Goal: Task Accomplishment & Management: Use online tool/utility

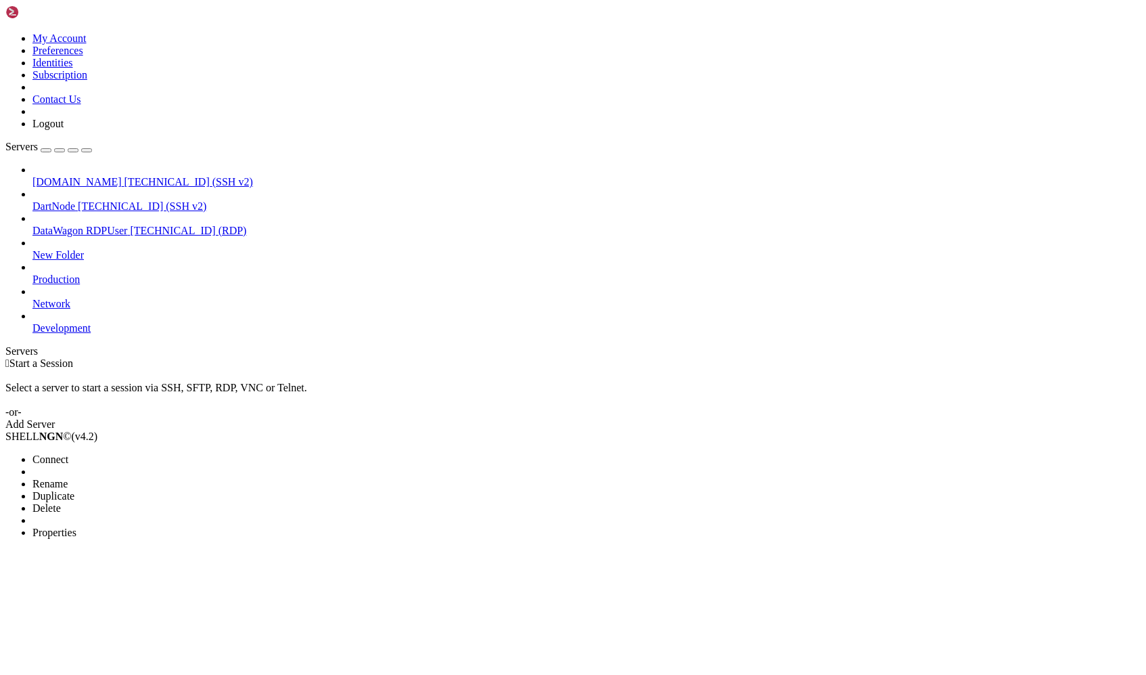
click at [156, 502] on li "Delete" at bounding box center [93, 508] width 123 height 12
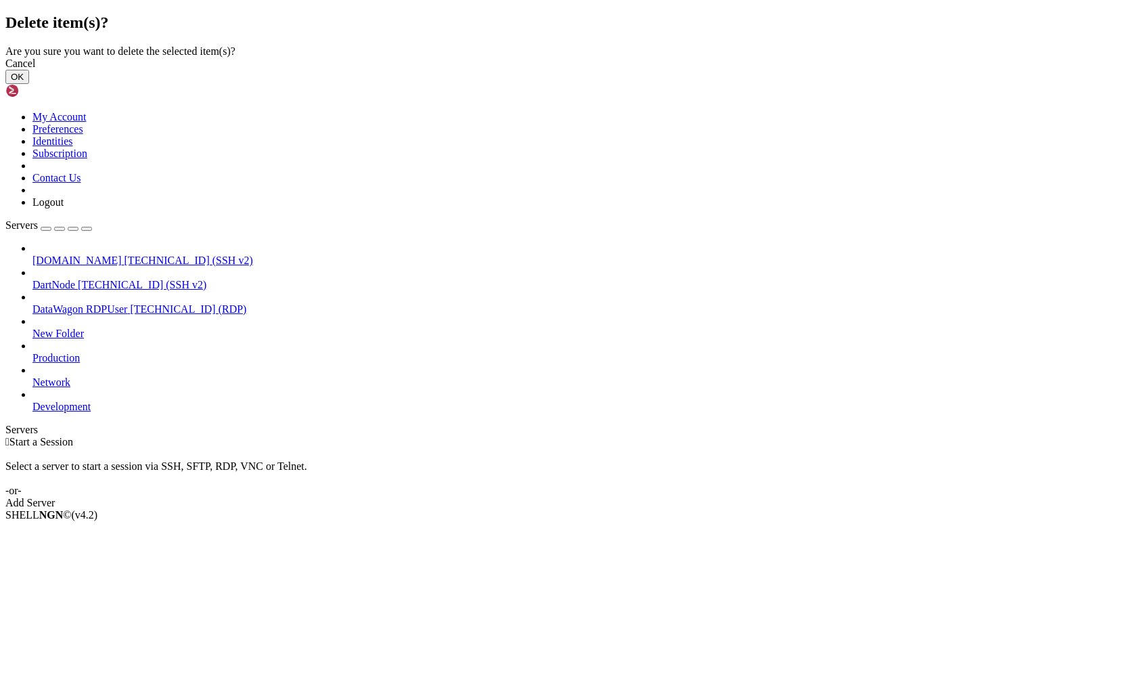
click at [29, 84] on button "OK" at bounding box center [17, 77] width 24 height 14
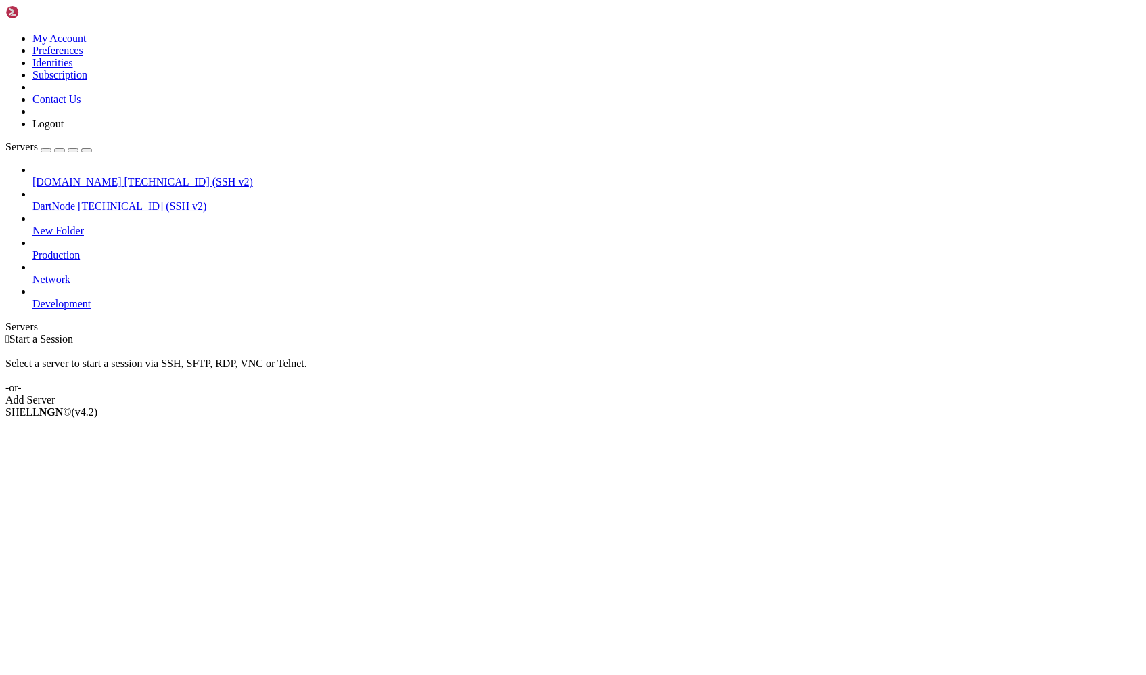
click at [46, 150] on div "button" at bounding box center [46, 150] width 0 height 0
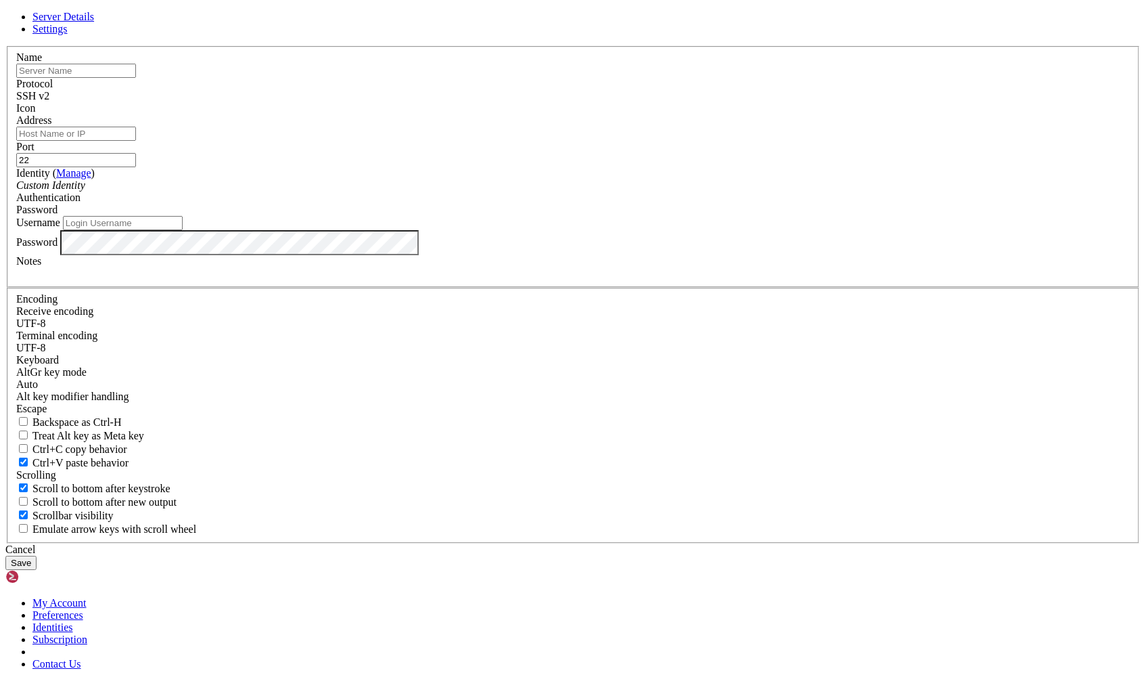
click at [183, 230] on input "Username" at bounding box center [123, 223] width 120 height 14
click at [647, 216] on div "Password" at bounding box center [573, 210] width 1114 height 12
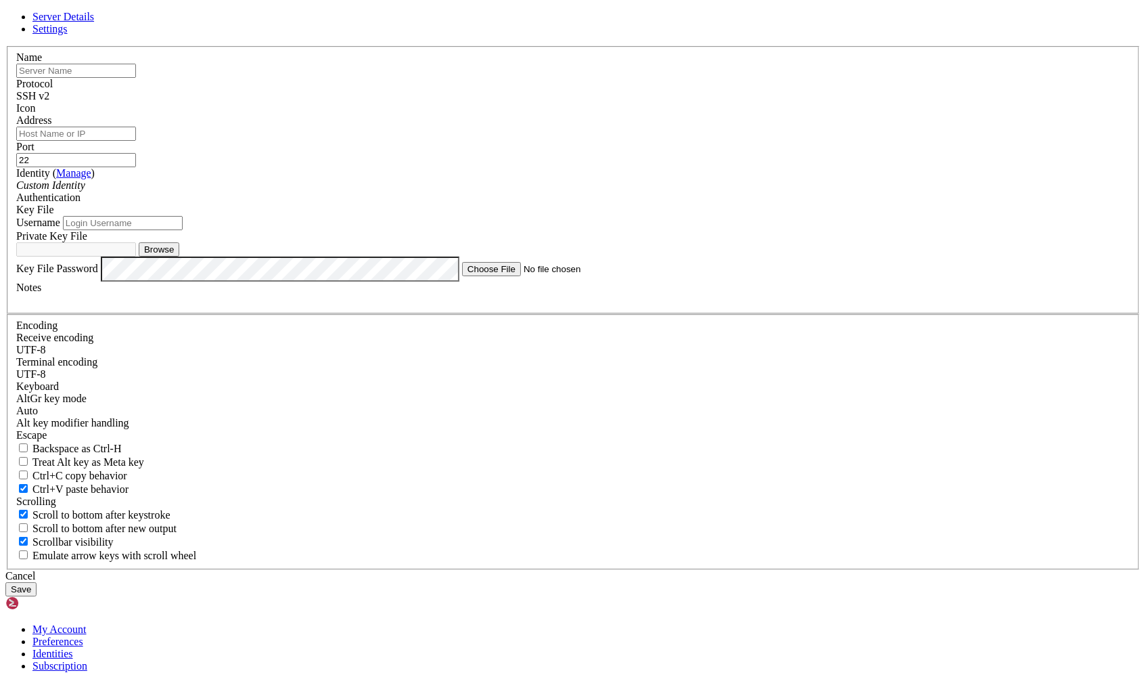
click at [87, 242] on label "Private Key File" at bounding box center [51, 236] width 71 height 12
click at [136, 78] on input "text" at bounding box center [76, 71] width 120 height 14
type input "Blazar MX01 Test"
paste input "[TECHNICAL_ID]"
type input "[TECHNICAL_ID]"
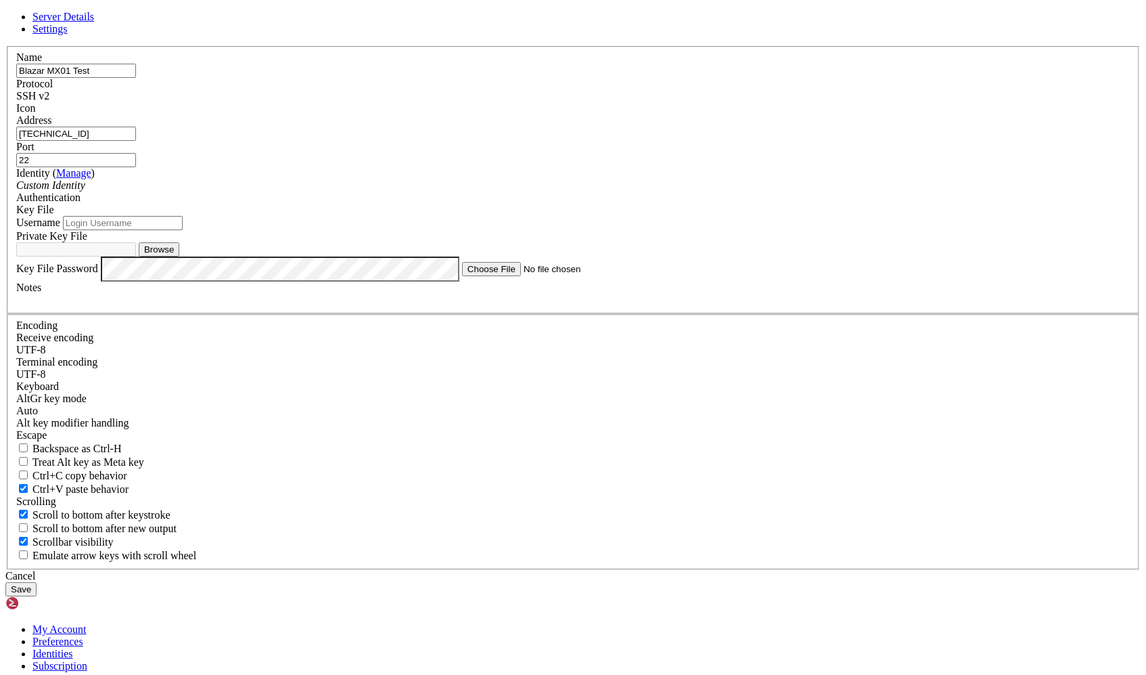
click at [580, 191] on div "Identity ( Manage ) Custom Identity" at bounding box center [573, 179] width 1114 height 24
click at [183, 230] on input "Username" at bounding box center [123, 223] width 120 height 14
type input "ubuntu"
click at [489, 256] on div "Private Key File Browse" at bounding box center [573, 243] width 1114 height 26
click at [179, 256] on button "Browse" at bounding box center [159, 249] width 41 height 14
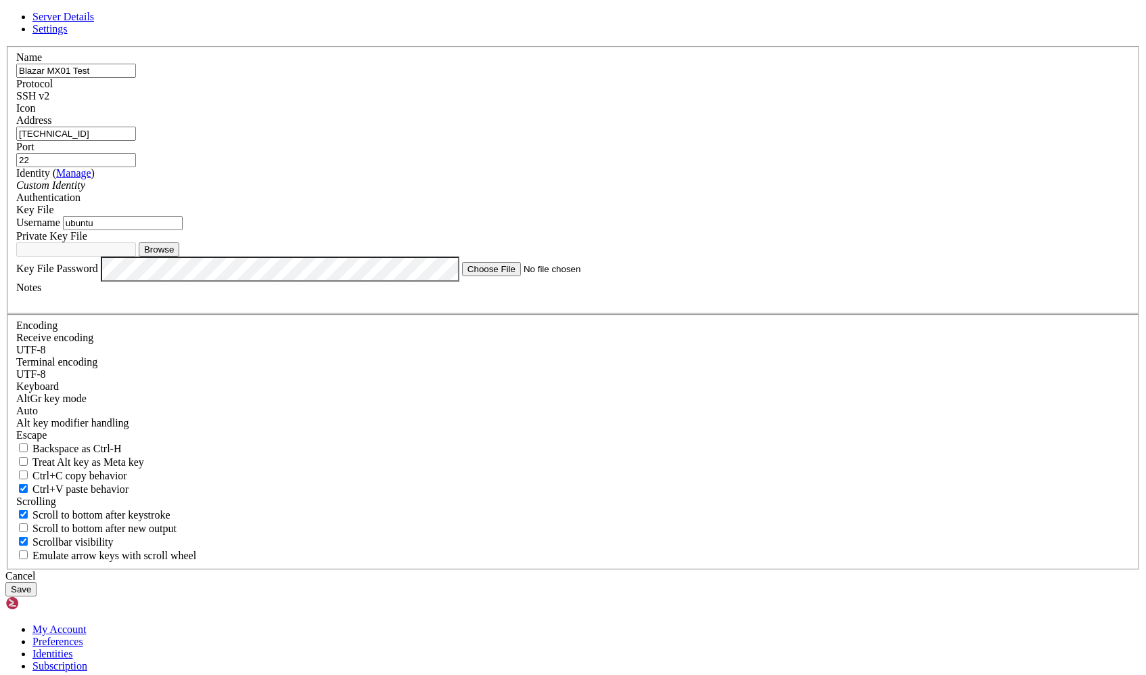
type input "blazarr-mx01-test.pem"
click at [37, 582] on button "Save" at bounding box center [20, 589] width 31 height 14
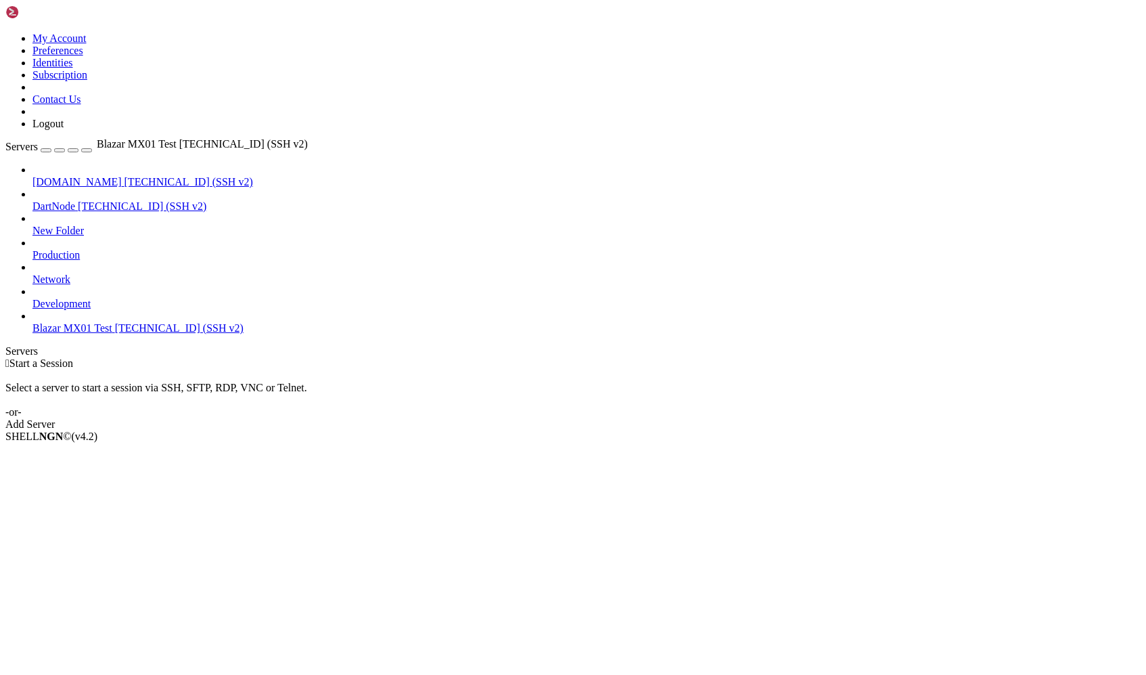
drag, startPoint x: 87, startPoint y: 294, endPoint x: 93, endPoint y: 132, distance: 162.5
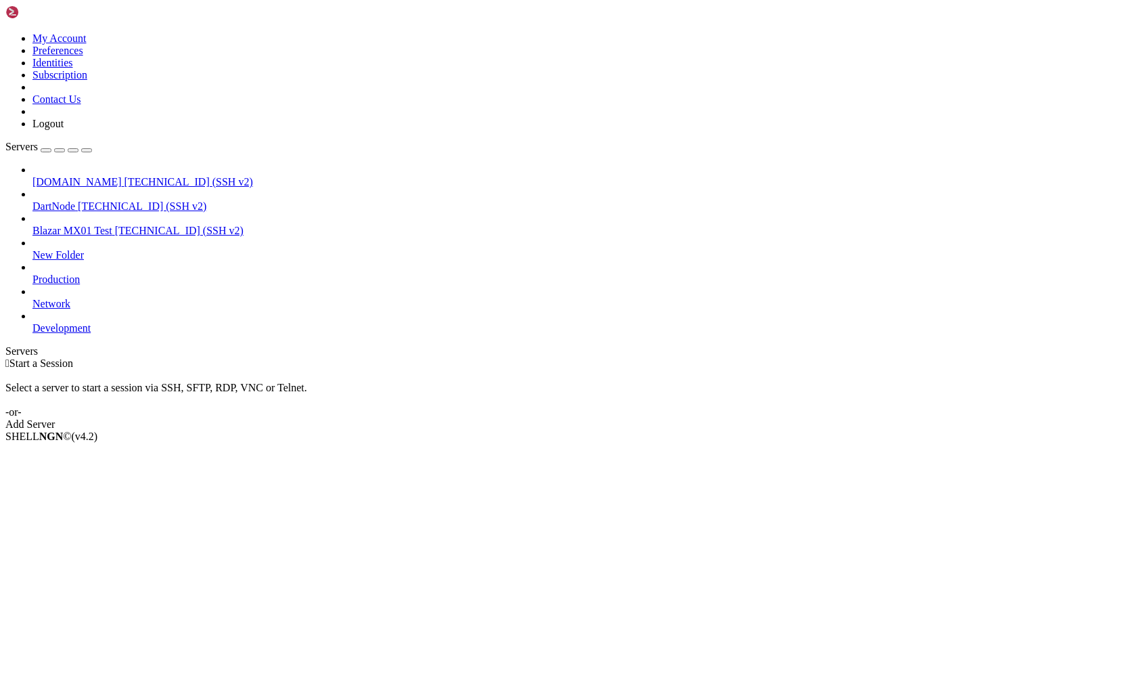
click at [97, 225] on span "Blazar MX01 Test" at bounding box center [72, 231] width 80 height 12
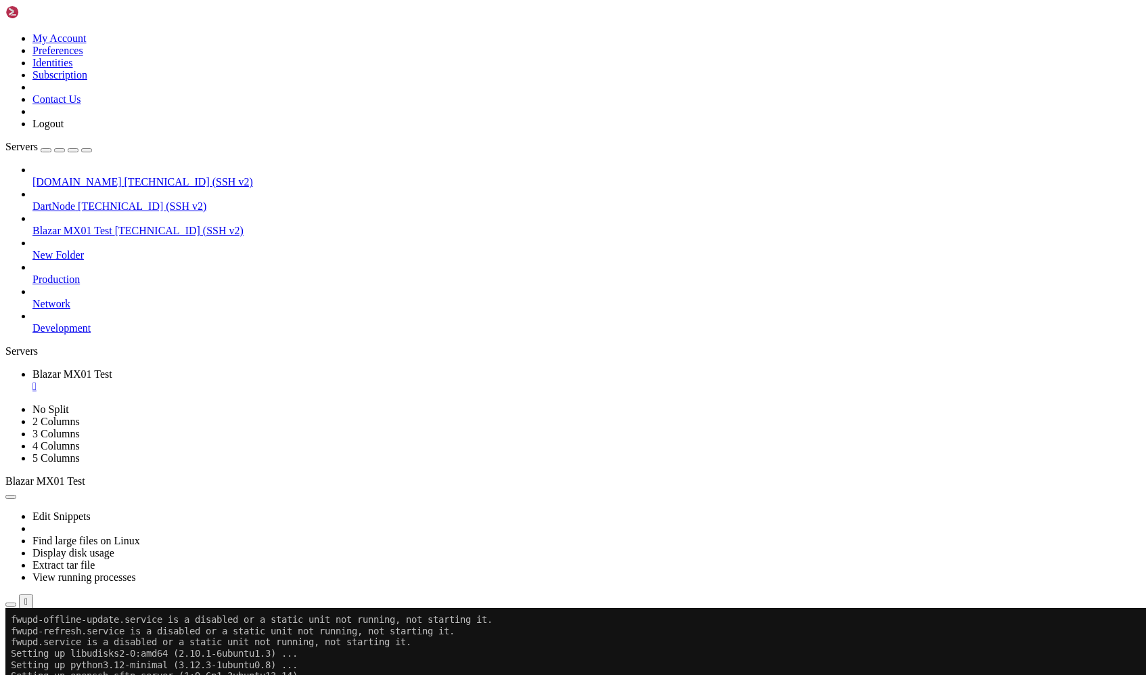
scroll to position [3588, 0]
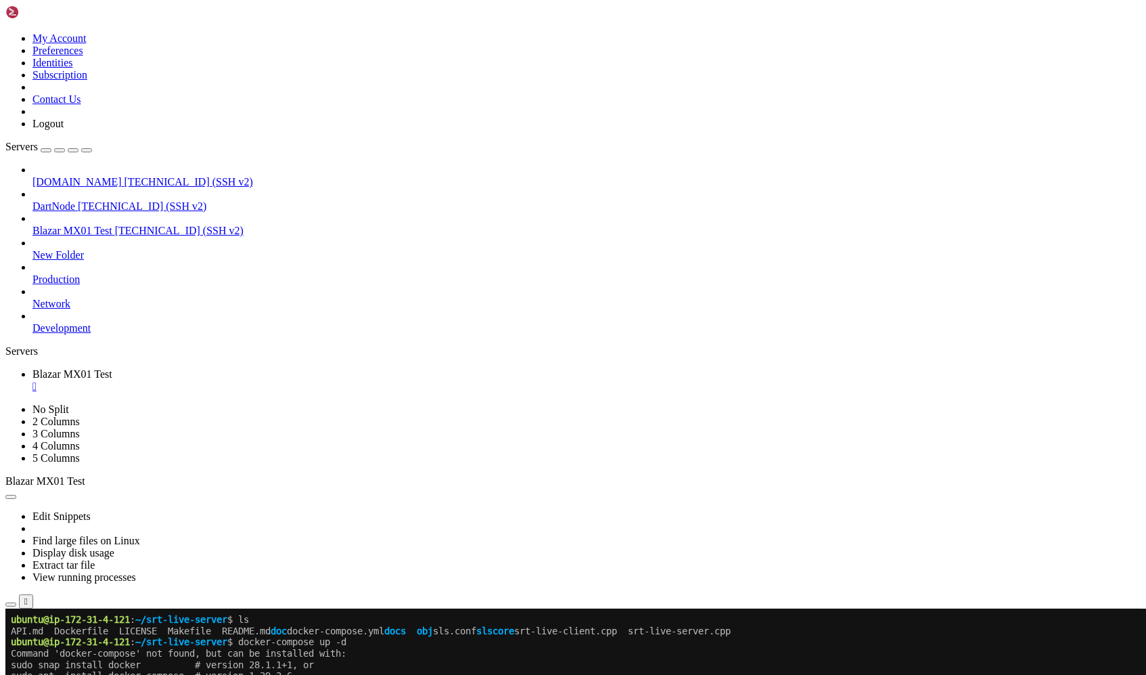
scroll to position [8, 0]
drag, startPoint x: 311, startPoint y: 1072, endPoint x: 5, endPoint y: 991, distance: 316.4
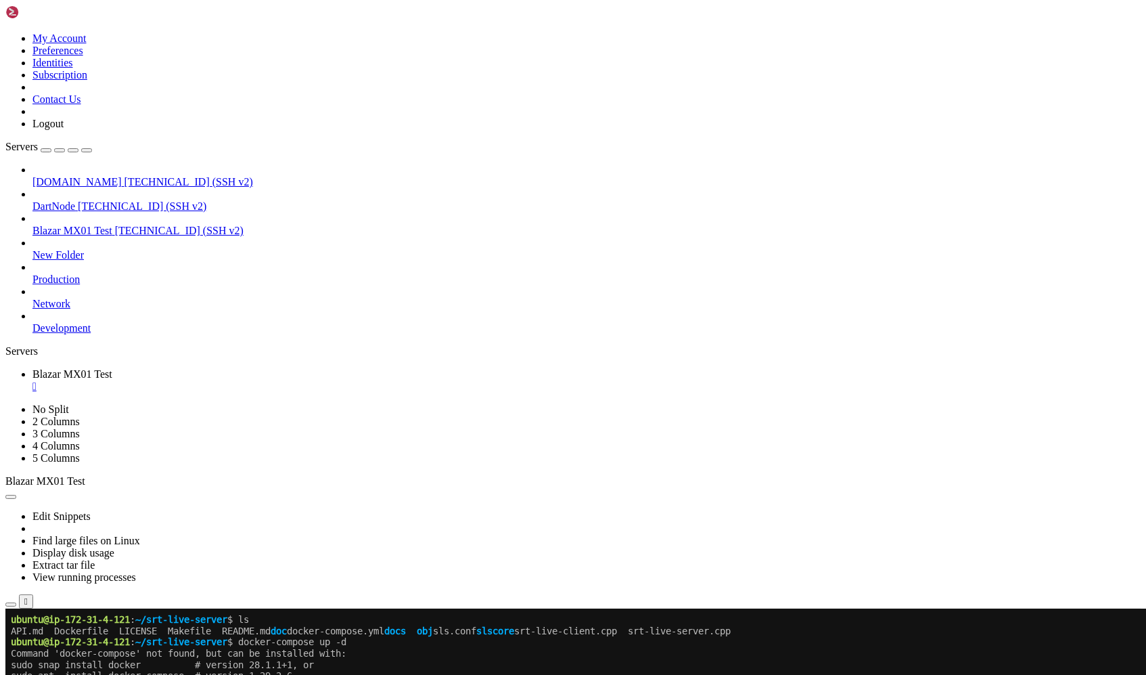
copy div "ubuntu@ip-172-31-4-121 : ~/srt-live-server $ docker compose version Docker Comp…"
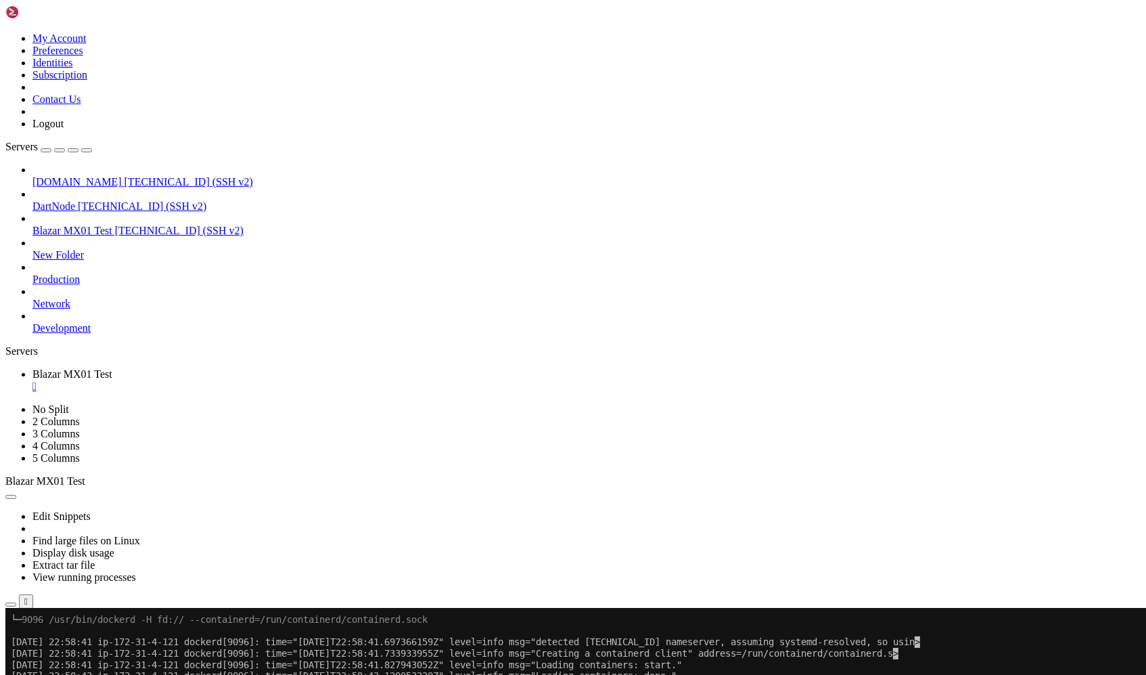
drag, startPoint x: 283, startPoint y: 1186, endPoint x: 6, endPoint y: 898, distance: 399.1
copy div "ubuntu@ip-172-31-4-121 : ~/srt-live-server $ sudo docker compose up -d [+] Buil…"
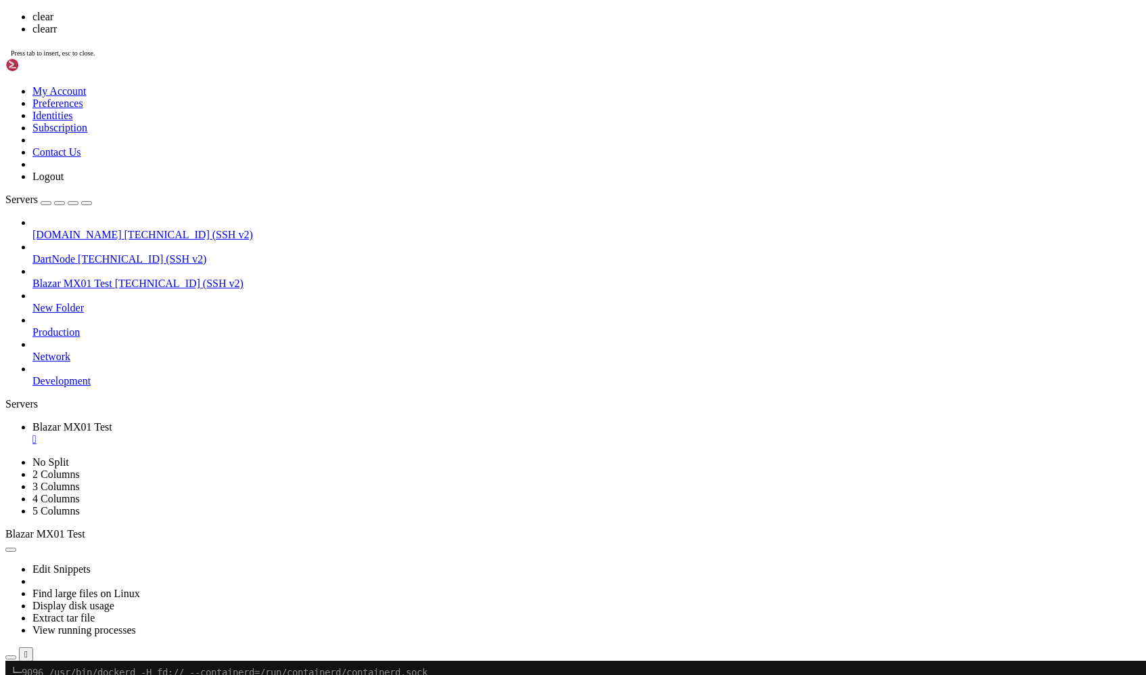
scroll to position [0, 0]
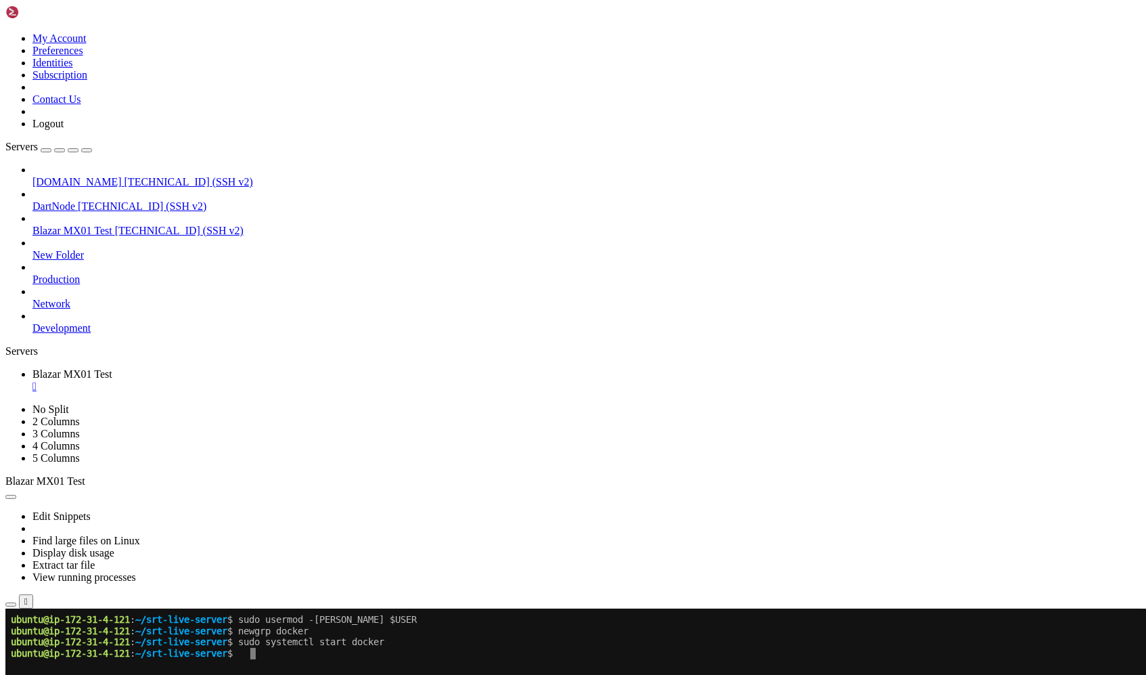
click at [437, 674] on x-row at bounding box center [492, 687] width 963 height 12
click at [545, 647] on x-row "ubuntu@ip-172-31-4-121 : ~/srt-live-server $ sudo systemctl enable docker" at bounding box center [492, 653] width 963 height 12
drag, startPoint x: 308, startPoint y: 997, endPoint x: 6, endPoint y: 712, distance: 415.0
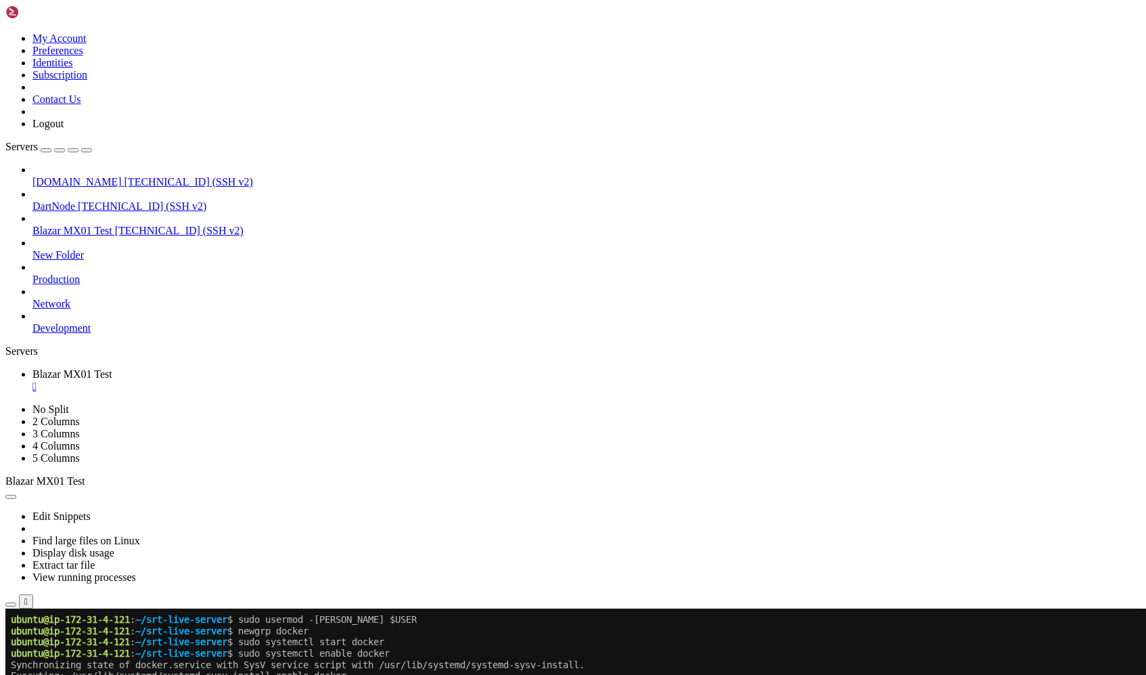
copy div "ubuntu@ip-172-31-4-121 : ~/srt-live-server $ sudo docker compose up -d [+] Buil…"
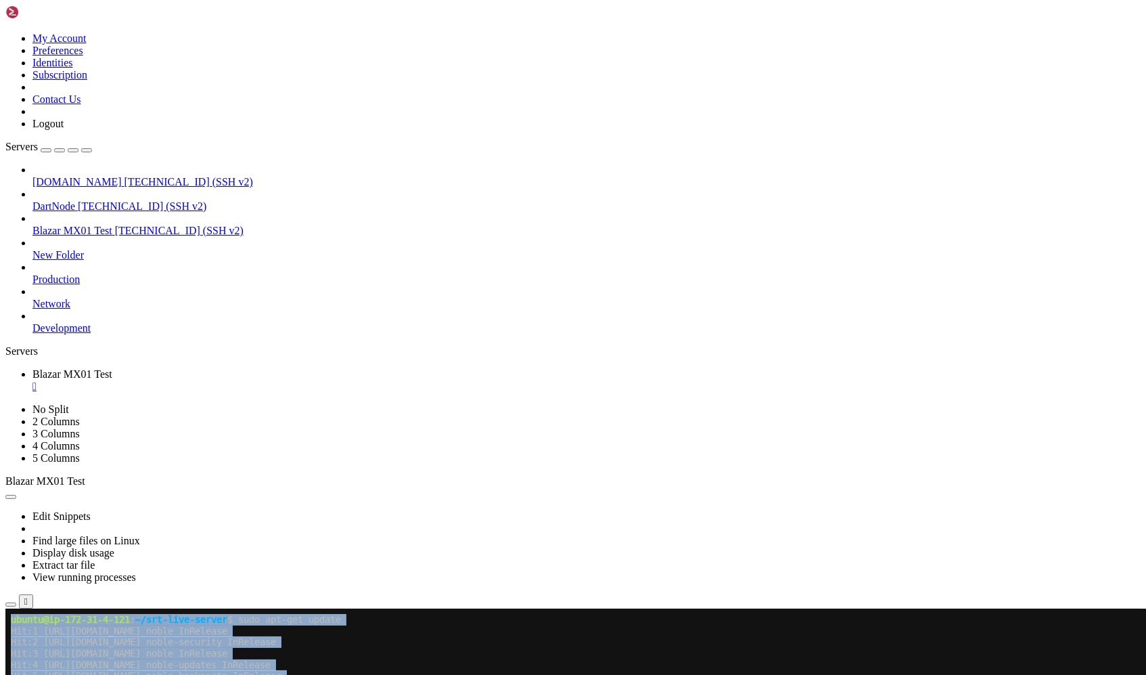
drag, startPoint x: 386, startPoint y: 1109, endPoint x: -3, endPoint y: 608, distance: 633.6
copy div "ubuntu@ip-172-31-4-121 : ~/srt-live-server $ sudo apt-get update Hit:1 [URL][DO…"
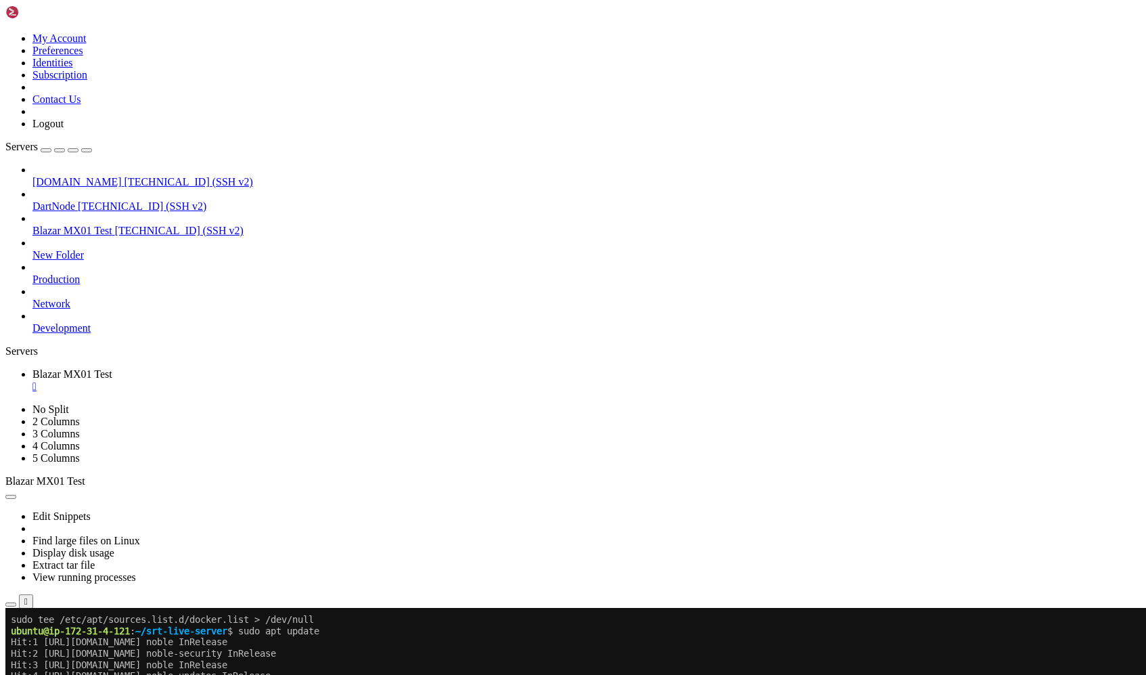
drag, startPoint x: 288, startPoint y: 1177, endPoint x: 3, endPoint y: 862, distance: 424.9
copy div "[+] Building 1.1s (3/3) FINISHED => [internal] load local bake definitions 0.0s…"
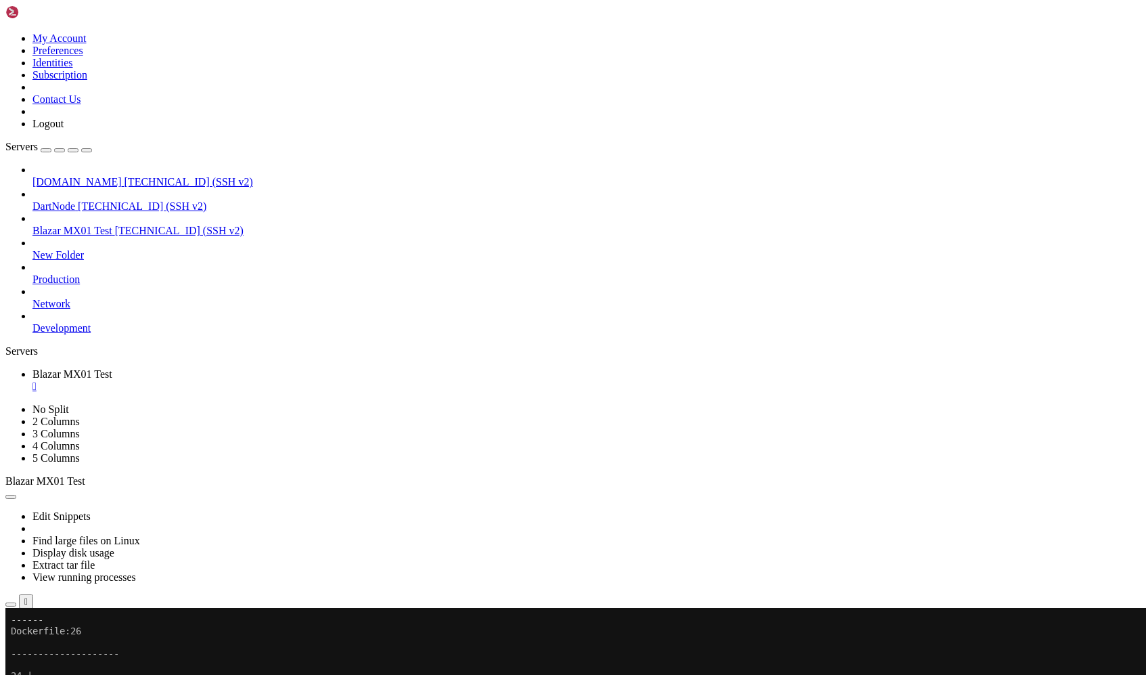
scroll to position [584, 0]
drag, startPoint x: 329, startPoint y: 1169, endPoint x: 12, endPoint y: 858, distance: 445.0
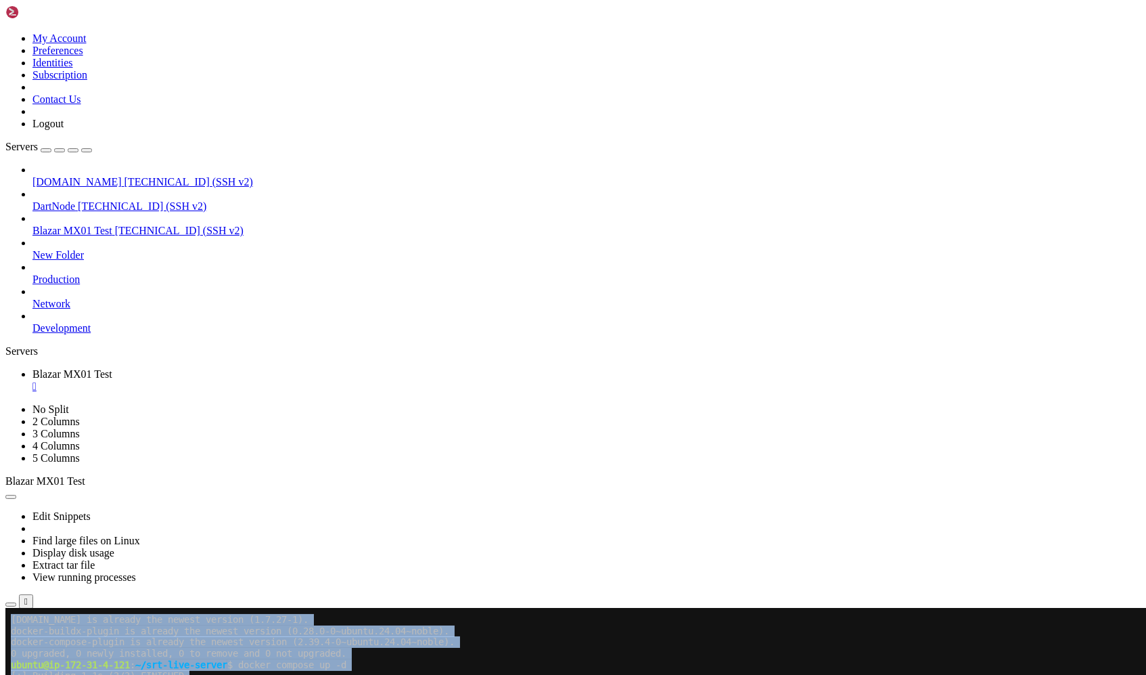
scroll to position [398, 0]
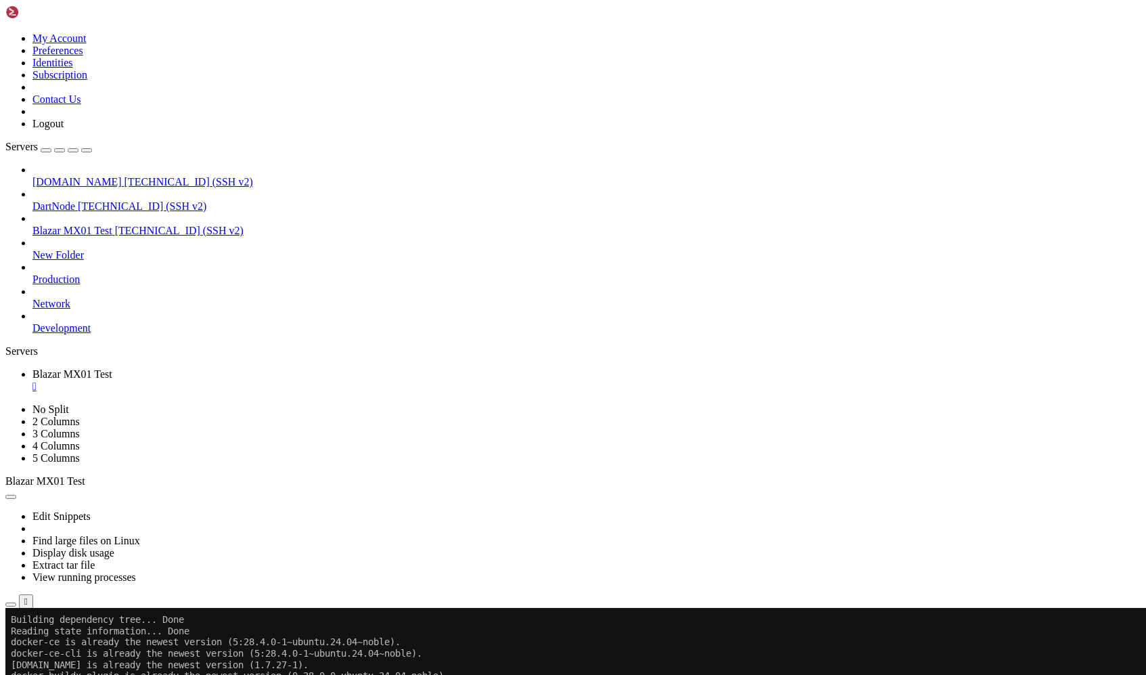
drag, startPoint x: 275, startPoint y: 1195, endPoint x: -1, endPoint y: 710, distance: 557.8
copy div "ubuntu@ip-172-31-4-121 : ~/srt-live-server $ docker compose up -d [+] Building …"
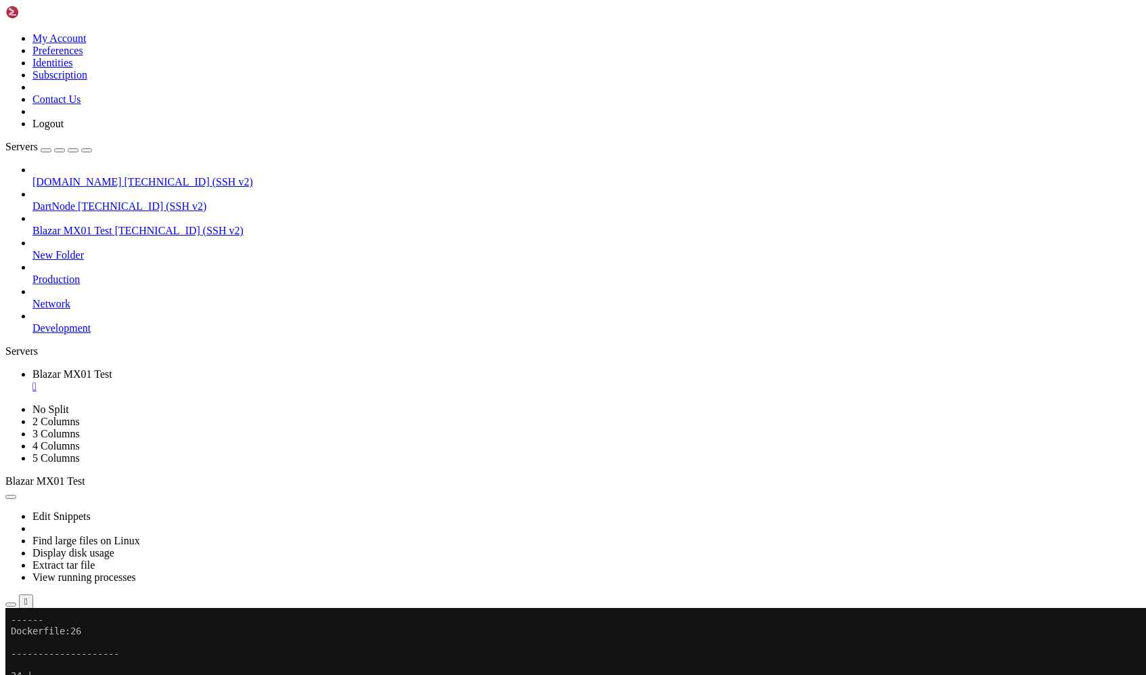
drag, startPoint x: 577, startPoint y: 1137, endPoint x: 391, endPoint y: 1137, distance: 186.1
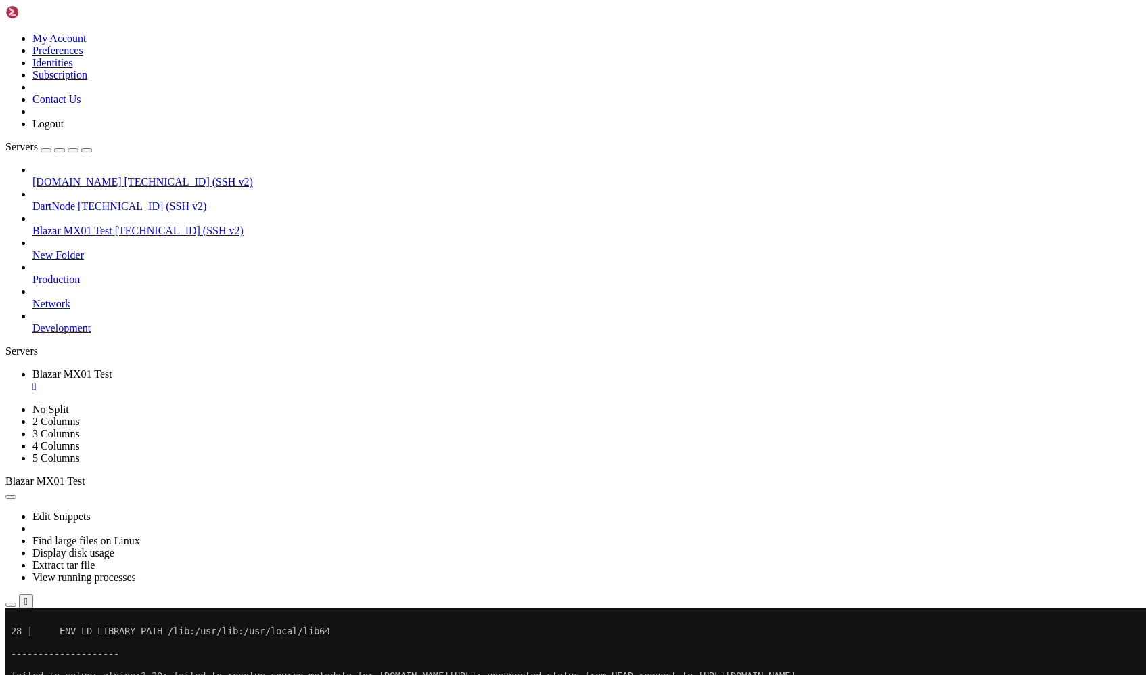
copy x-row "[URL][DOMAIN_NAME]"
drag, startPoint x: 579, startPoint y: 1136, endPoint x: 392, endPoint y: 1138, distance: 187.4
copy x-row "[URL][DOMAIN_NAME]"
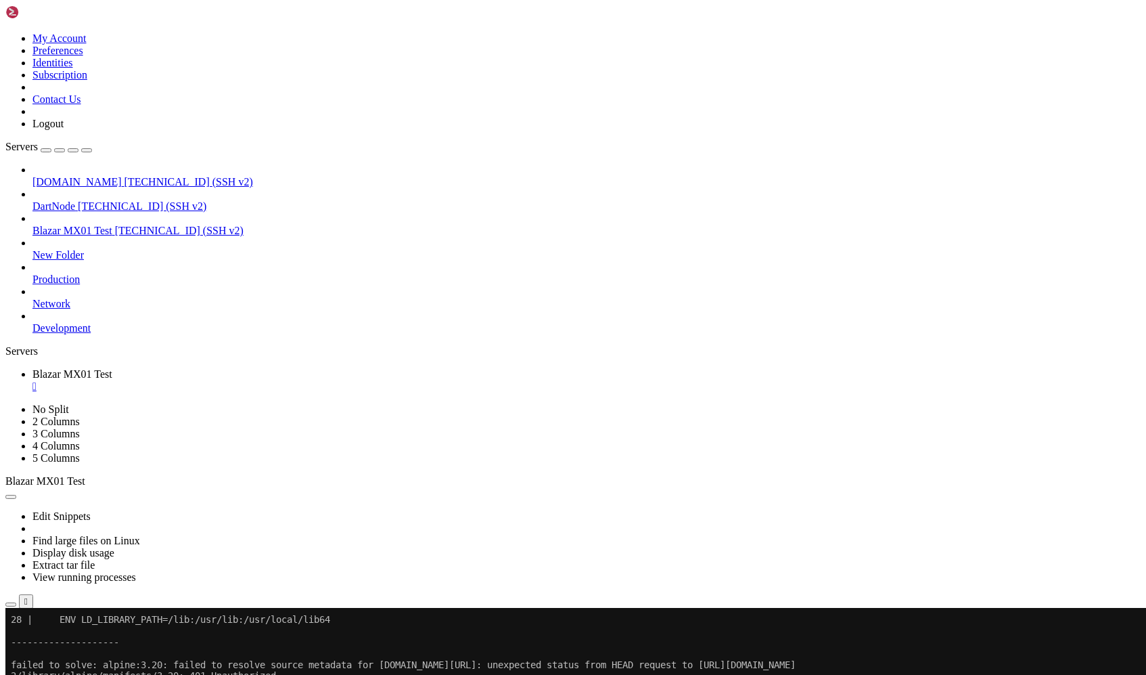
scroll to position [842, 0]
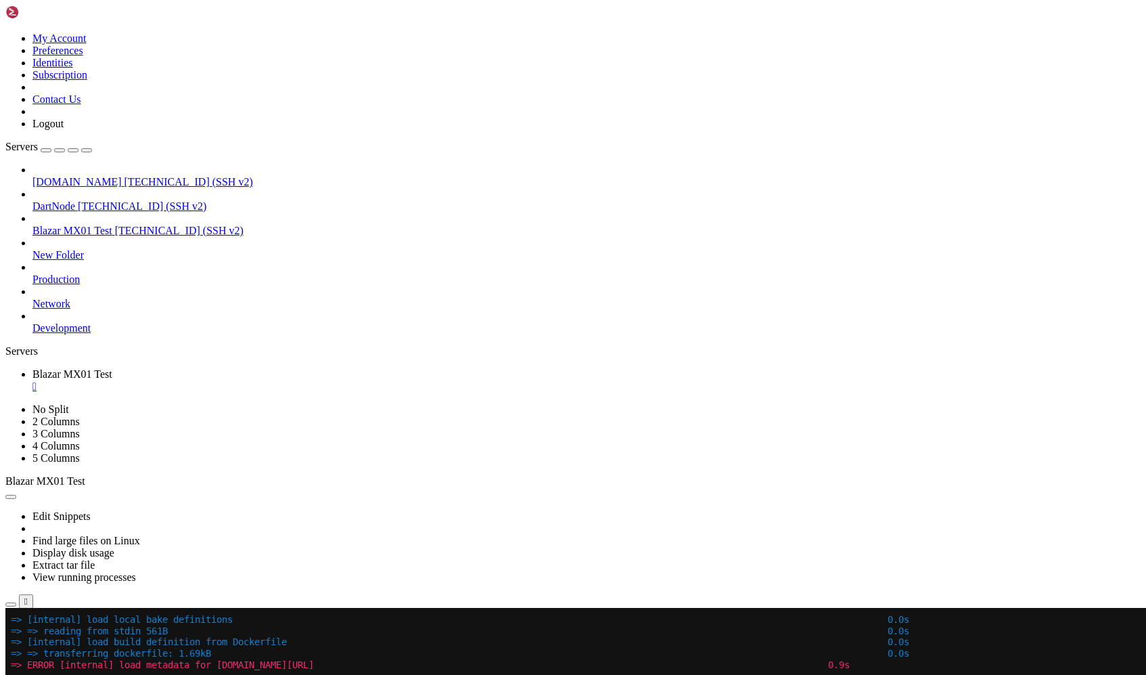
drag, startPoint x: 256, startPoint y: 1135, endPoint x: 306, endPoint y: 1135, distance: 50.7
copy x-row "WLLG-GWQN"
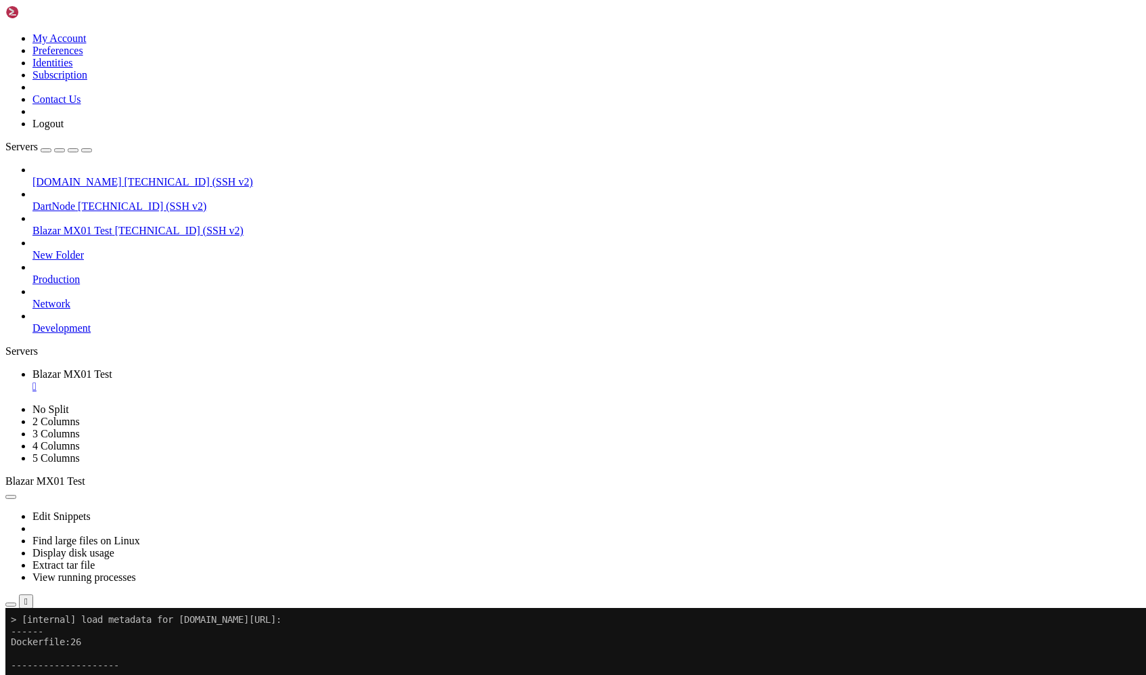
scroll to position [910, 0]
drag, startPoint x: 306, startPoint y: 1124, endPoint x: 256, endPoint y: 1124, distance: 50.7
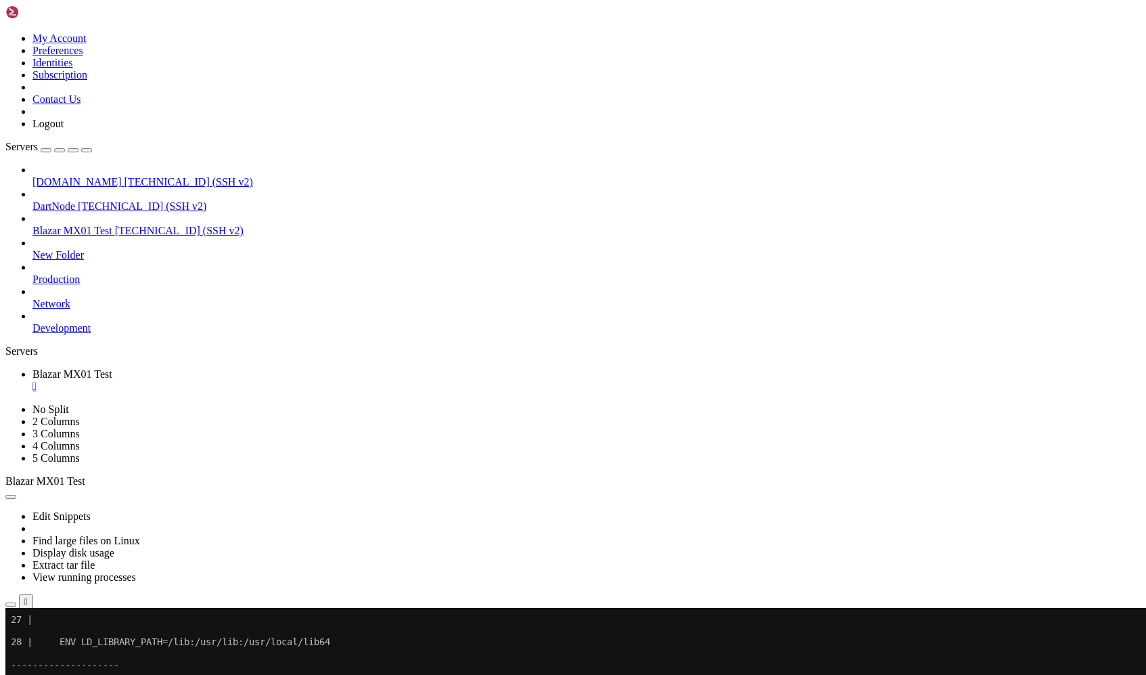
copy x-row "XGVR-HSVS"
drag, startPoint x: 256, startPoint y: 1139, endPoint x: 309, endPoint y: 1140, distance: 52.8
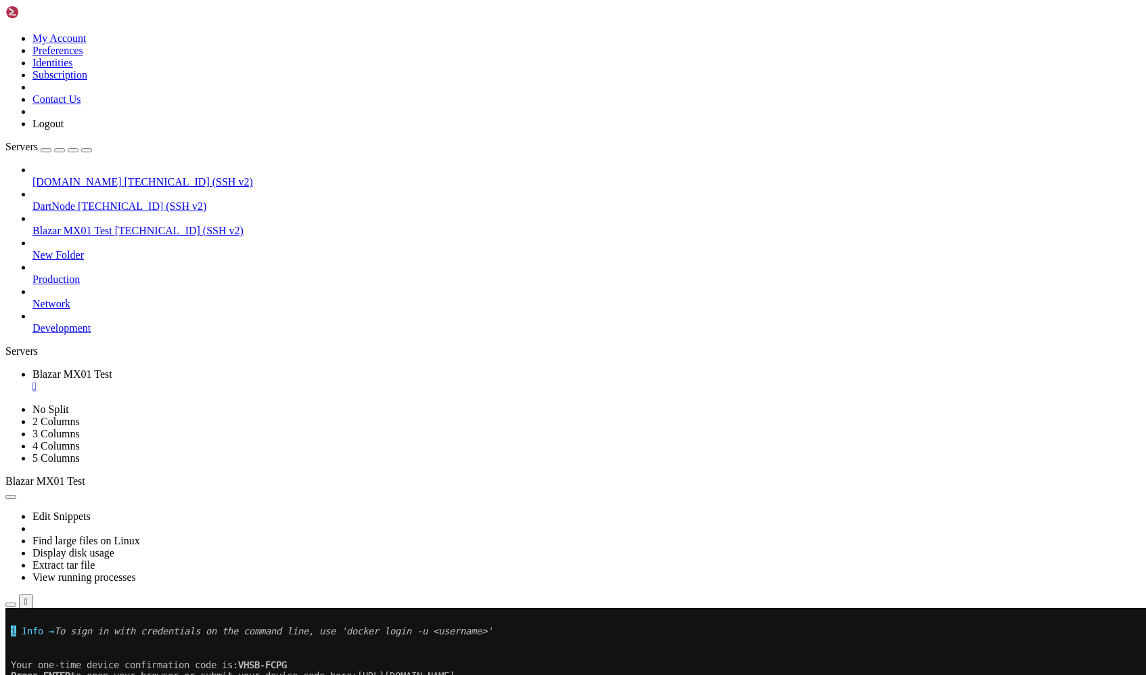
scroll to position [1180, 0]
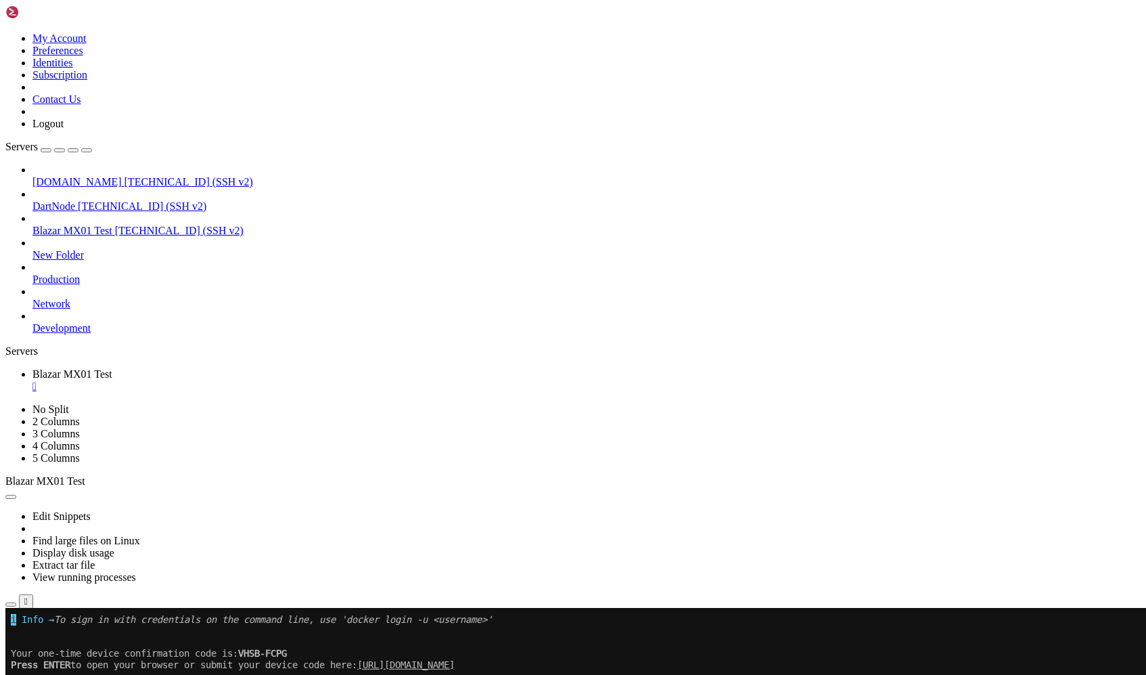
scroll to position [1304, 0]
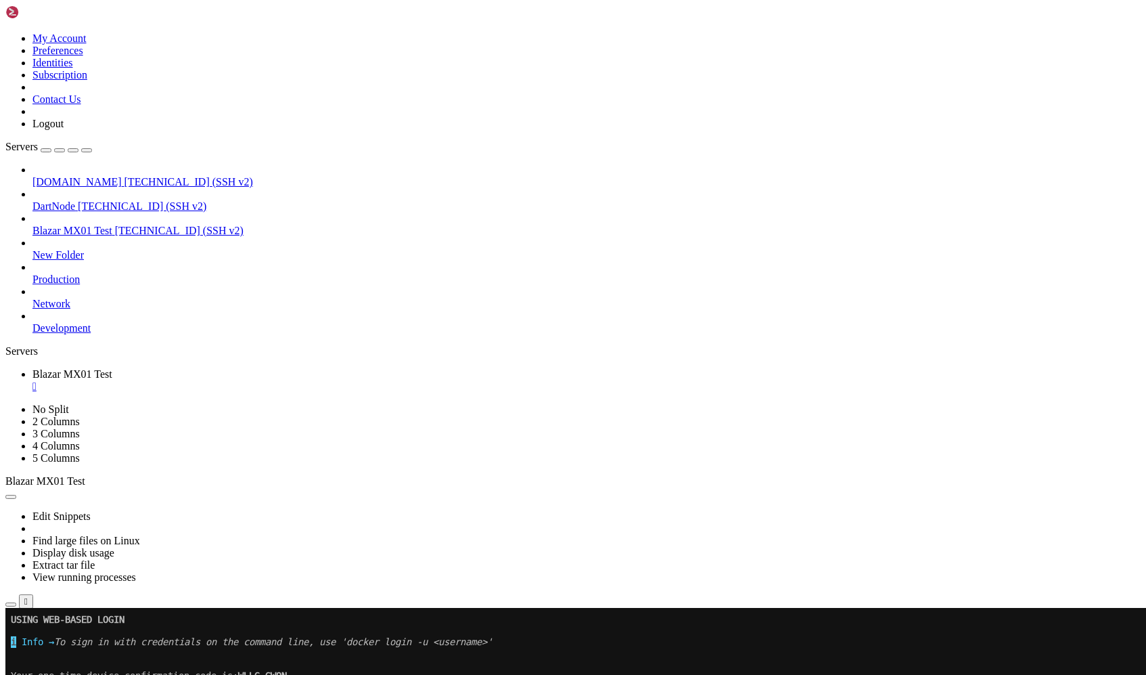
drag, startPoint x: 254, startPoint y: 1137, endPoint x: 327, endPoint y: 1137, distance: 72.4
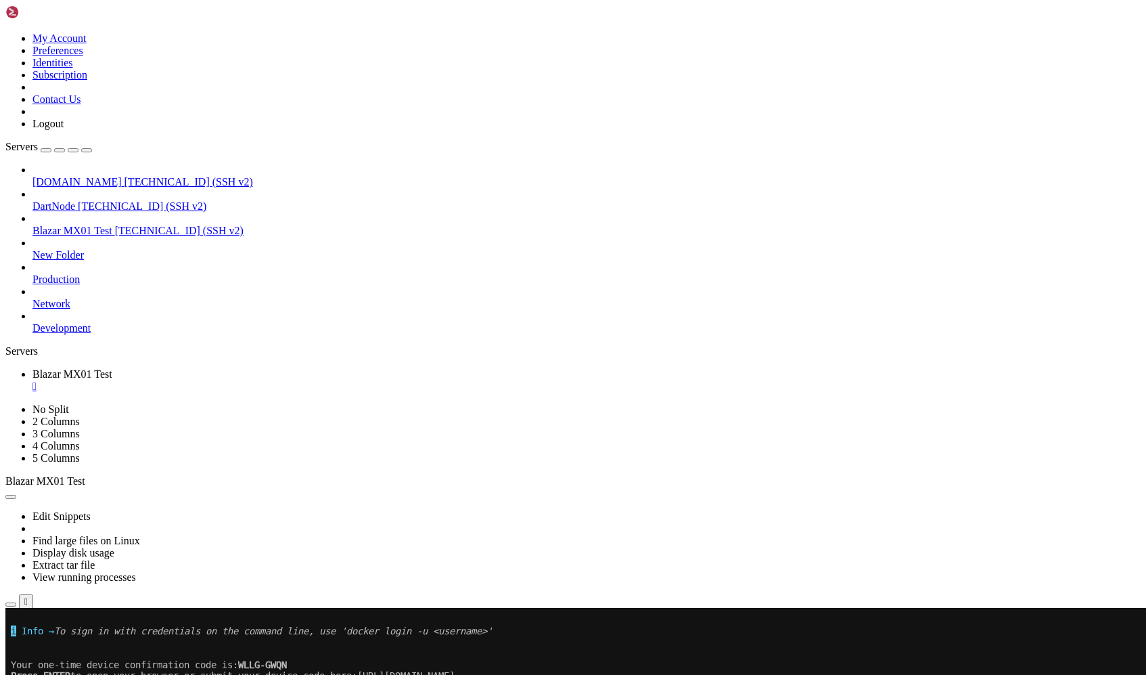
drag, startPoint x: 560, startPoint y: 1042, endPoint x: 560, endPoint y: 1034, distance: 8.1
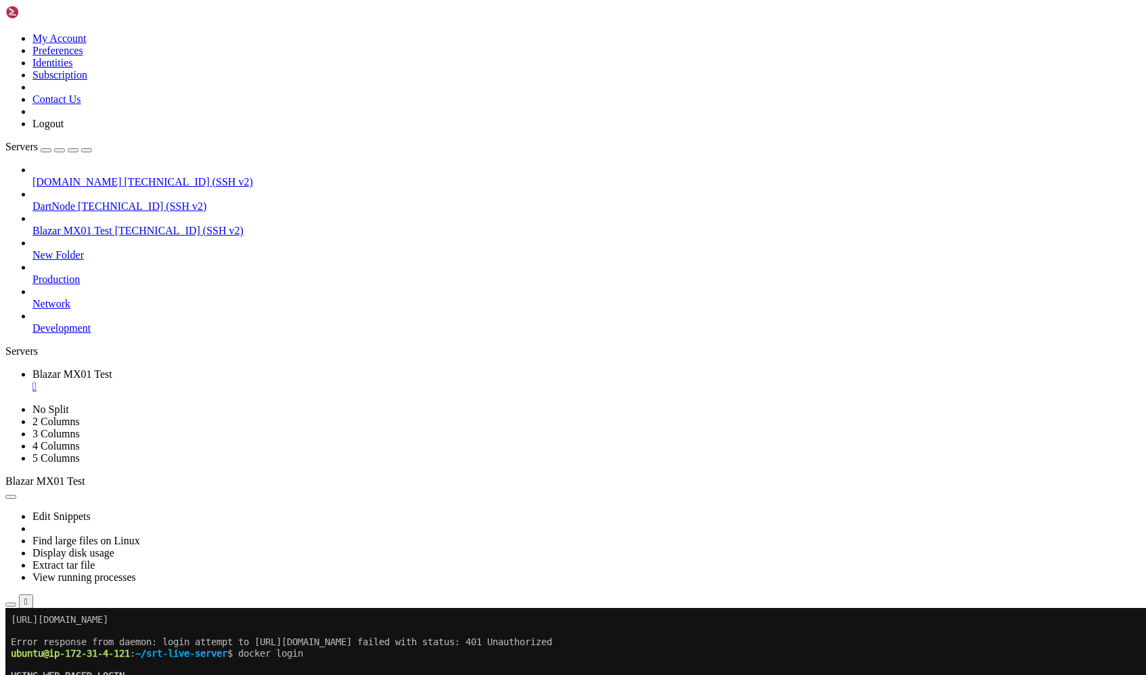
scroll to position [1439, 0]
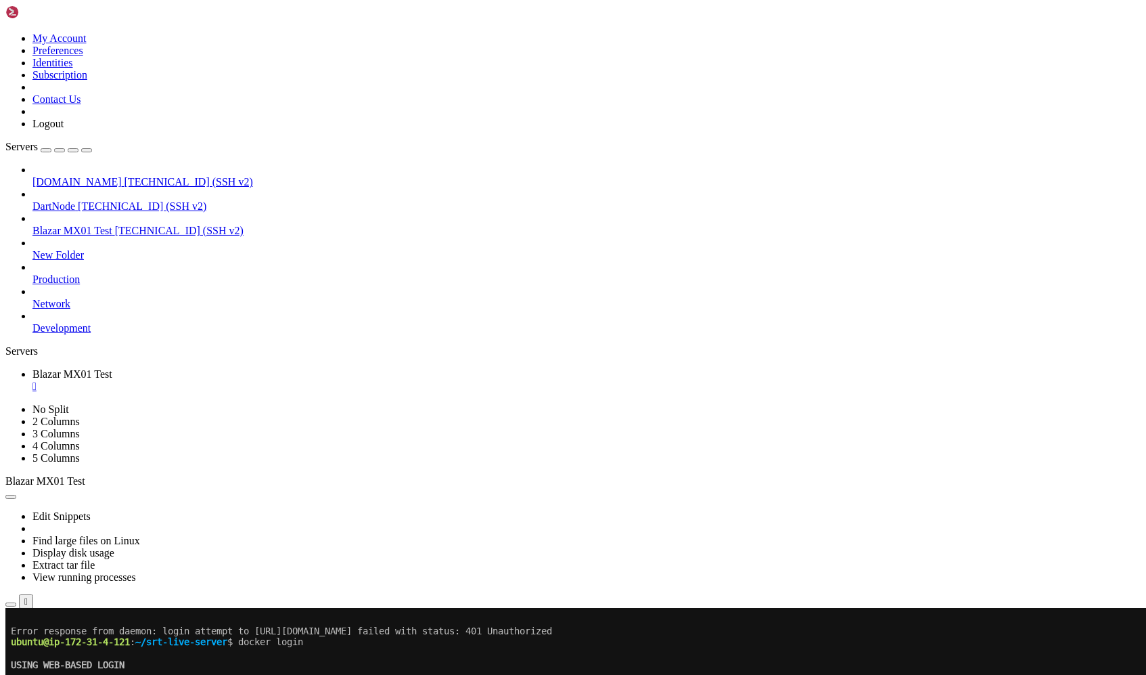
scroll to position [1450, 0]
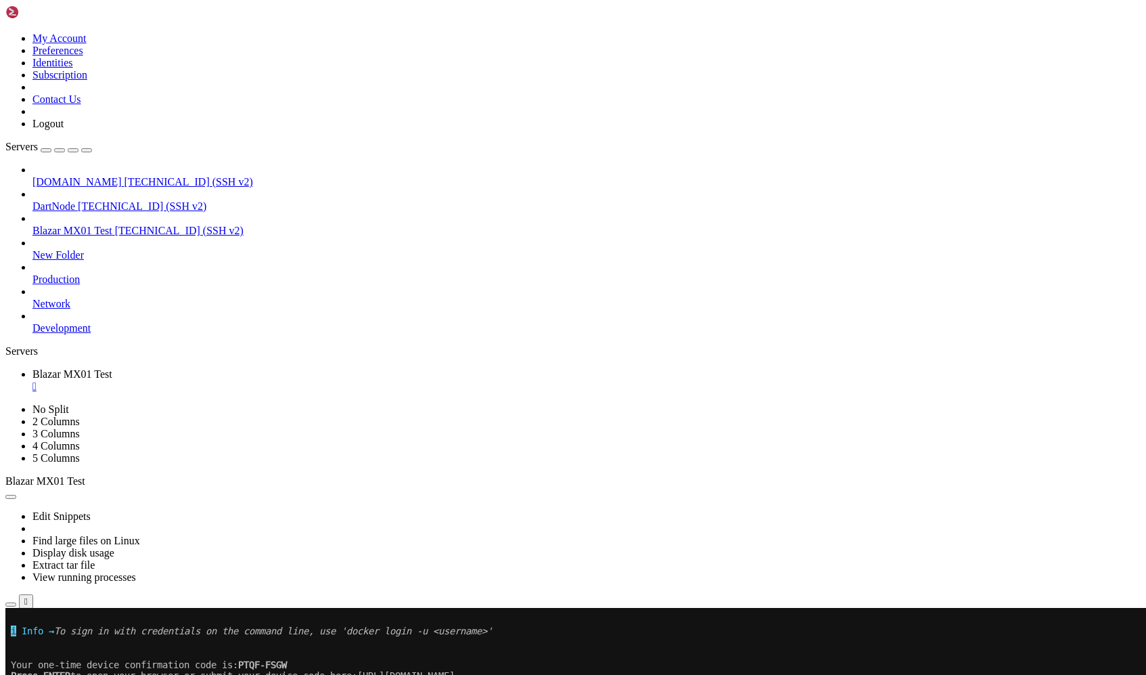
scroll to position [1776, 0]
drag, startPoint x: 10, startPoint y: 1146, endPoint x: 173, endPoint y: 1143, distance: 162.4
drag, startPoint x: 798, startPoint y: 1148, endPoint x: 185, endPoint y: 1161, distance: 613.8
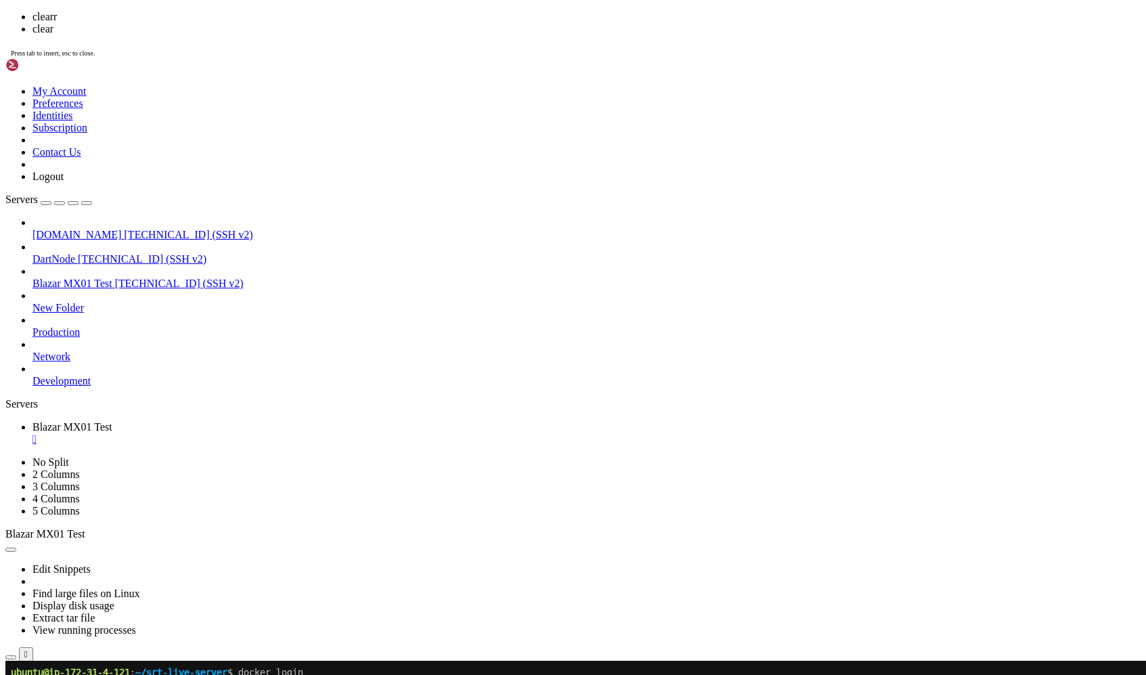
scroll to position [0, 0]
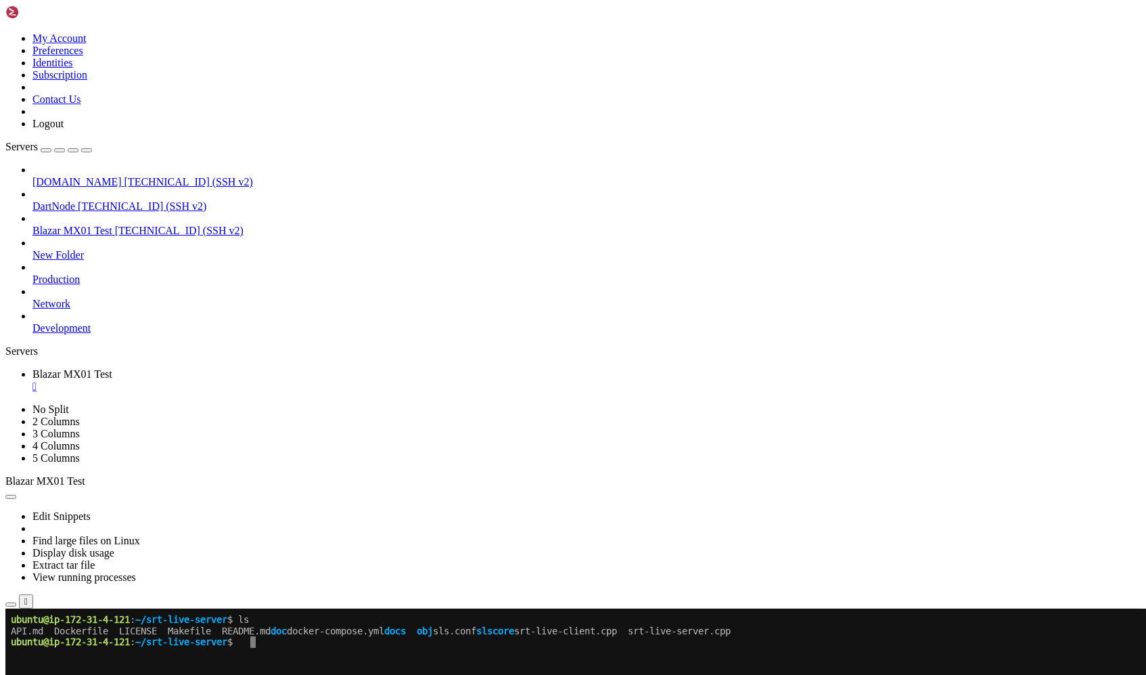
drag, startPoint x: 275, startPoint y: 643, endPoint x: 8, endPoint y: 622, distance: 268.1
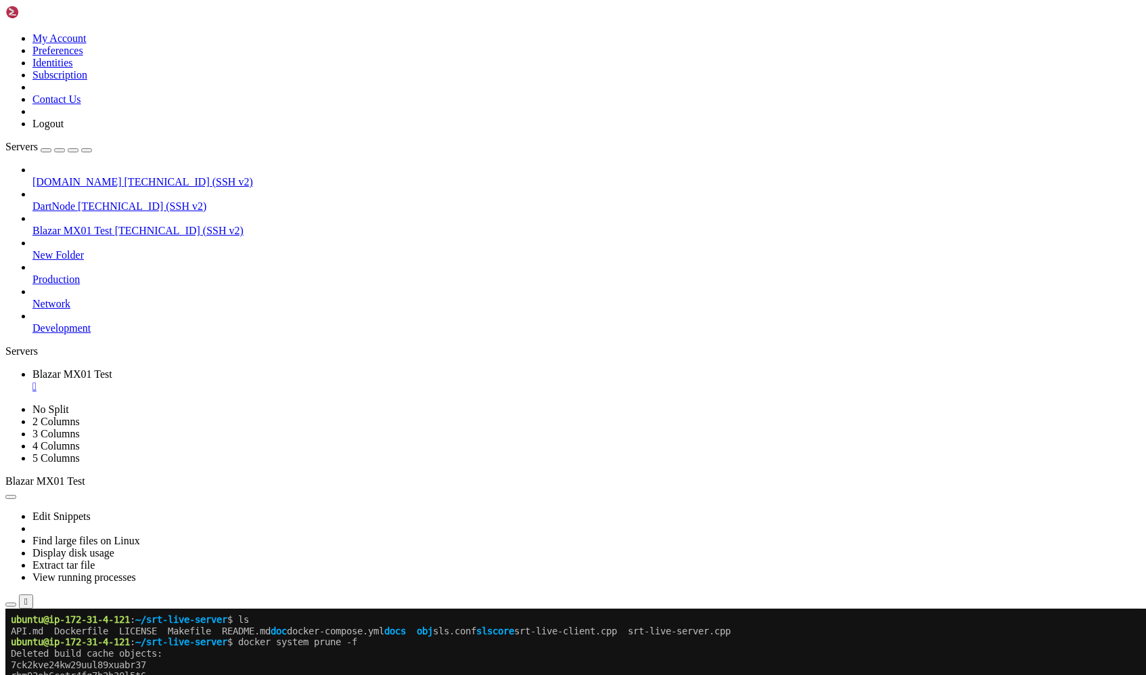
drag, startPoint x: 10, startPoint y: 1032, endPoint x: 369, endPoint y: 1043, distance: 359.4
click at [112, 225] on span "Blazar MX01 Test" at bounding box center [72, 231] width 80 height 12
click at [279, 380] on div "" at bounding box center [586, 386] width 1108 height 12
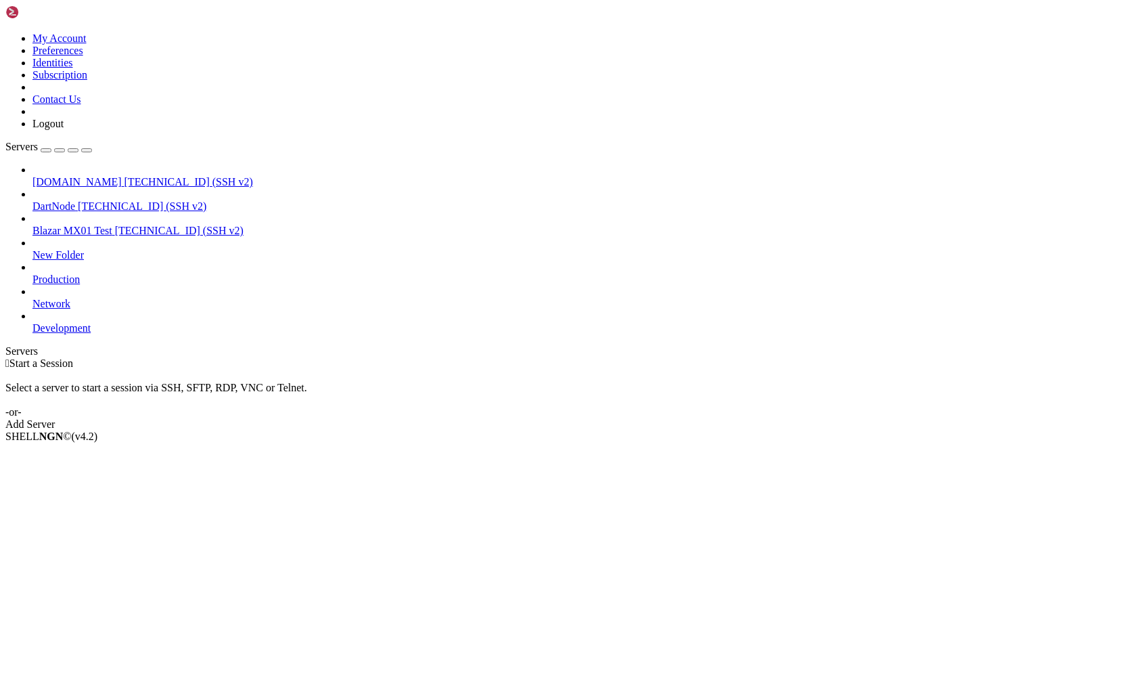
click at [484, 357] on div " Start a Session Select a server to start a session via SSH, SFTP, RDP, VNC or…" at bounding box center [572, 393] width 1135 height 73
click at [135, 539] on li "Properties" at bounding box center [93, 545] width 123 height 12
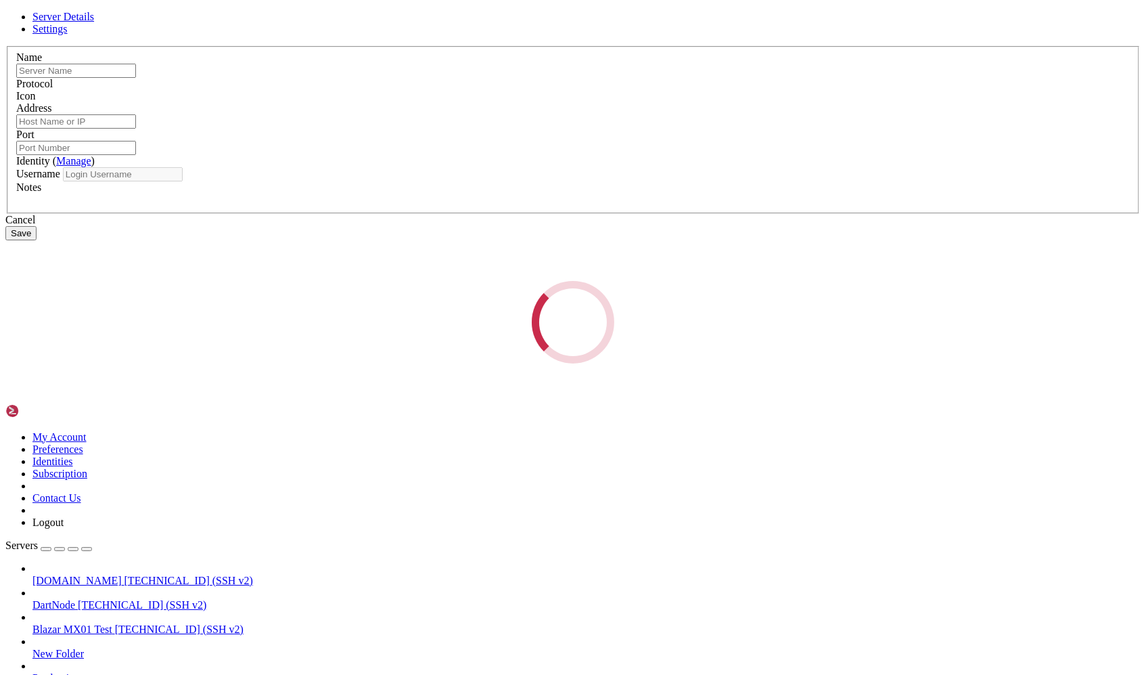
type input "Blazar MX01 Test"
type input "[TECHNICAL_ID]"
type input "22"
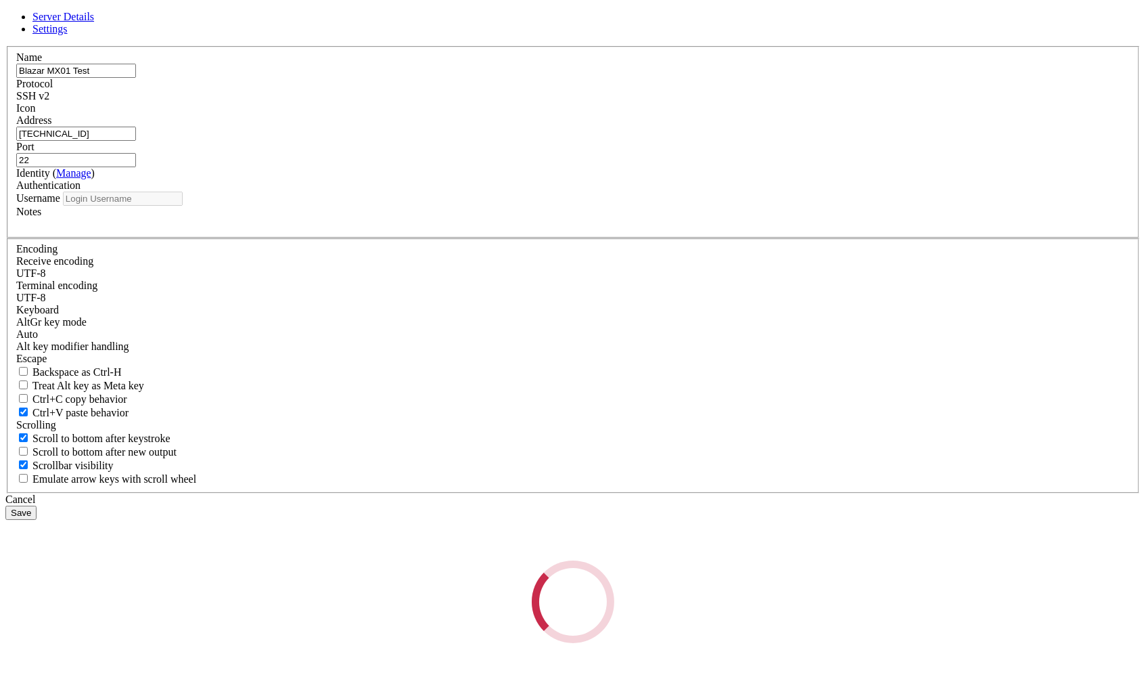
type input "ubuntu"
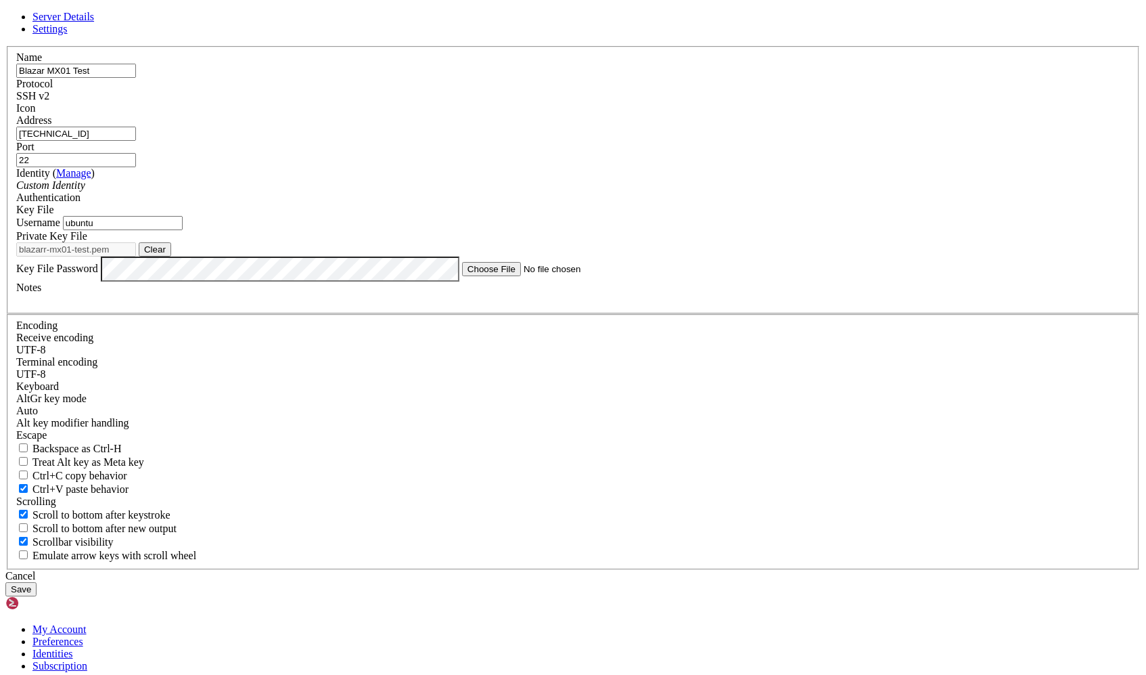
drag, startPoint x: 457, startPoint y: 190, endPoint x: 461, endPoint y: 220, distance: 30.0
type input "Blazar MX02 Test"
click at [136, 141] on input "[TECHNICAL_ID]" at bounding box center [76, 134] width 120 height 14
paste input "3.42.74"
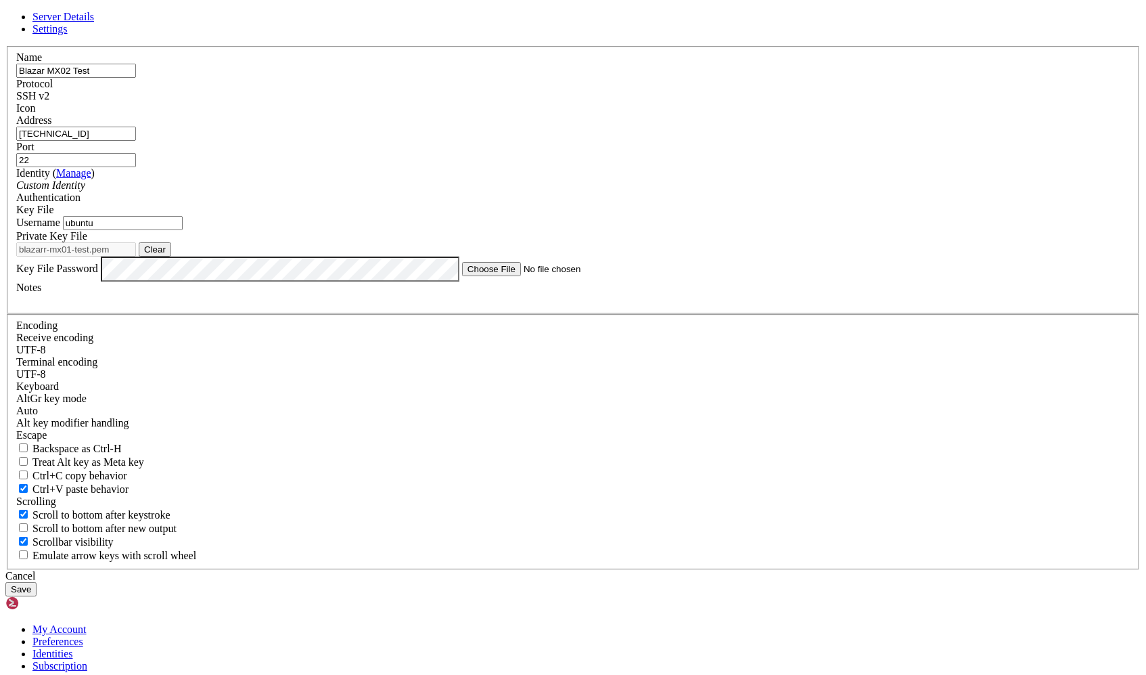
type input "[TECHNICAL_ID]"
click at [51, 126] on label "Address" at bounding box center [33, 120] width 35 height 12
click at [136, 141] on input "[TECHNICAL_ID]" at bounding box center [76, 134] width 120 height 14
click at [37, 582] on button "Save" at bounding box center [20, 589] width 31 height 14
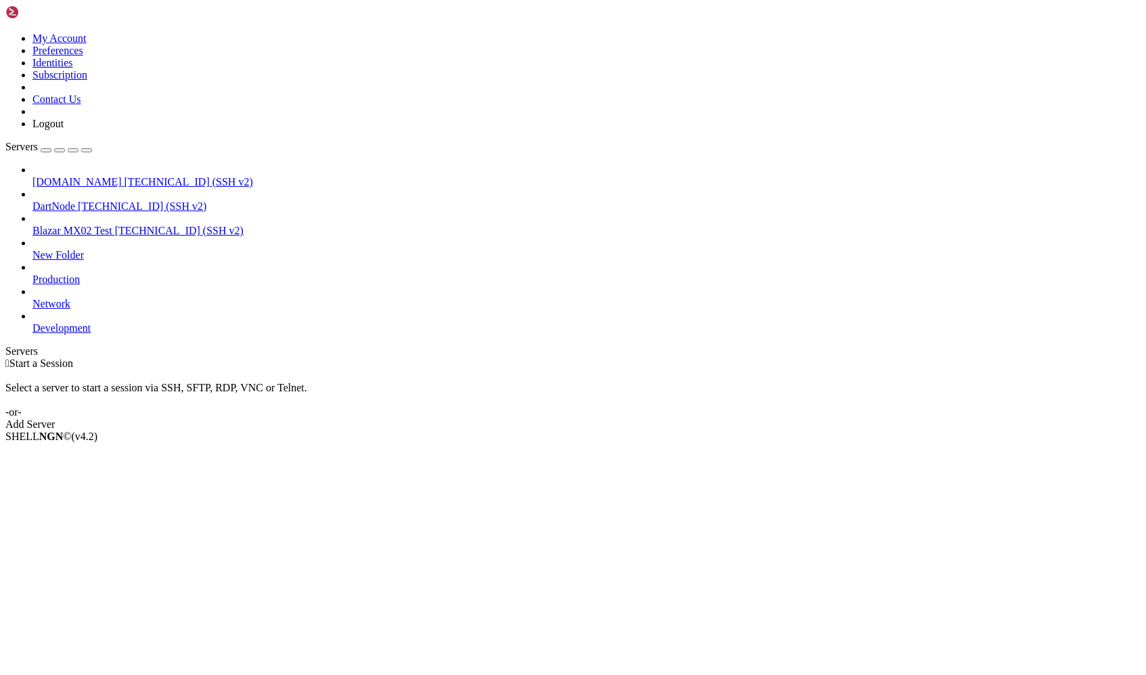
click at [67, 225] on span "Blazar MX02 Test" at bounding box center [72, 231] width 80 height 12
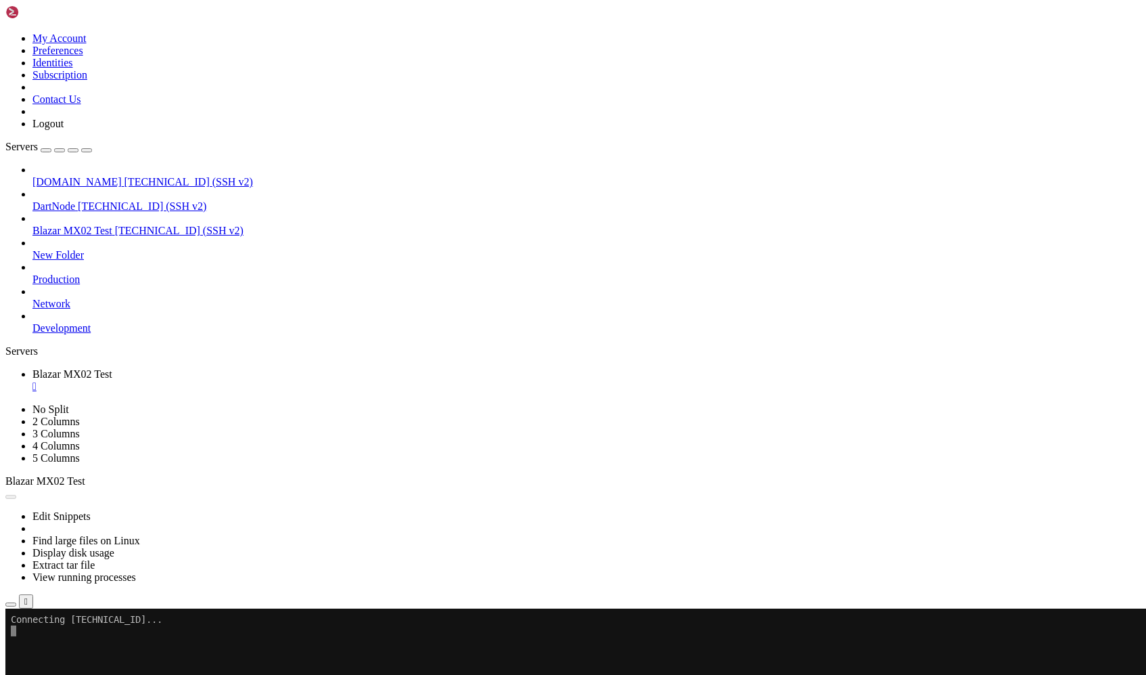
scroll to position [0, 0]
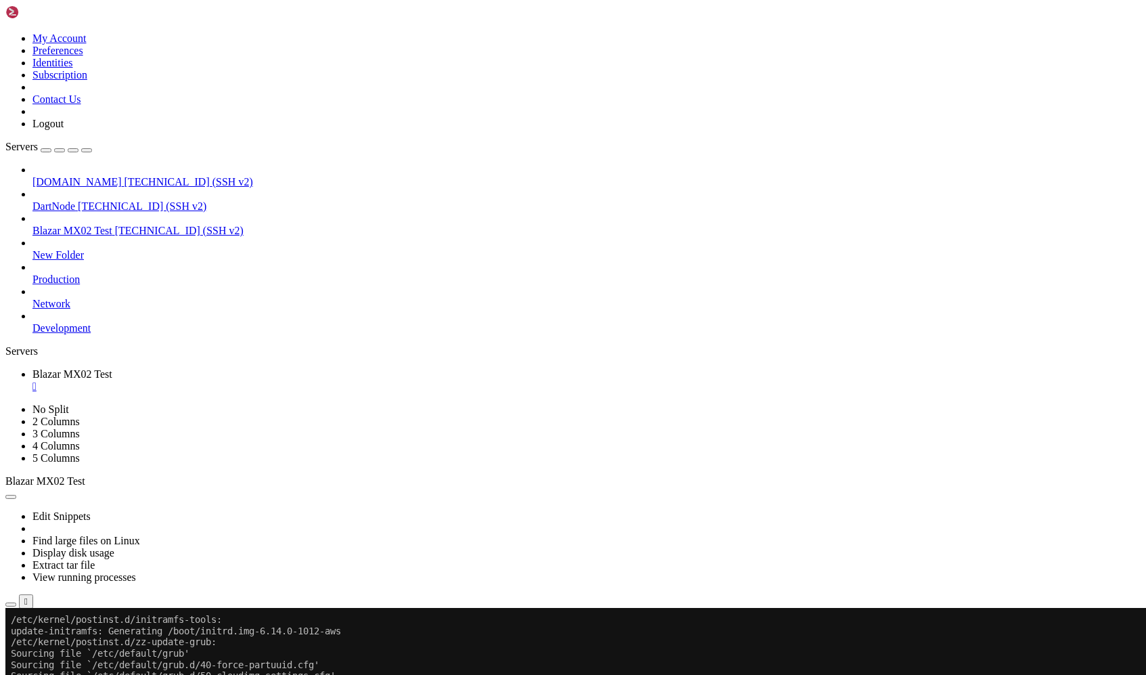
scroll to position [3587, 0]
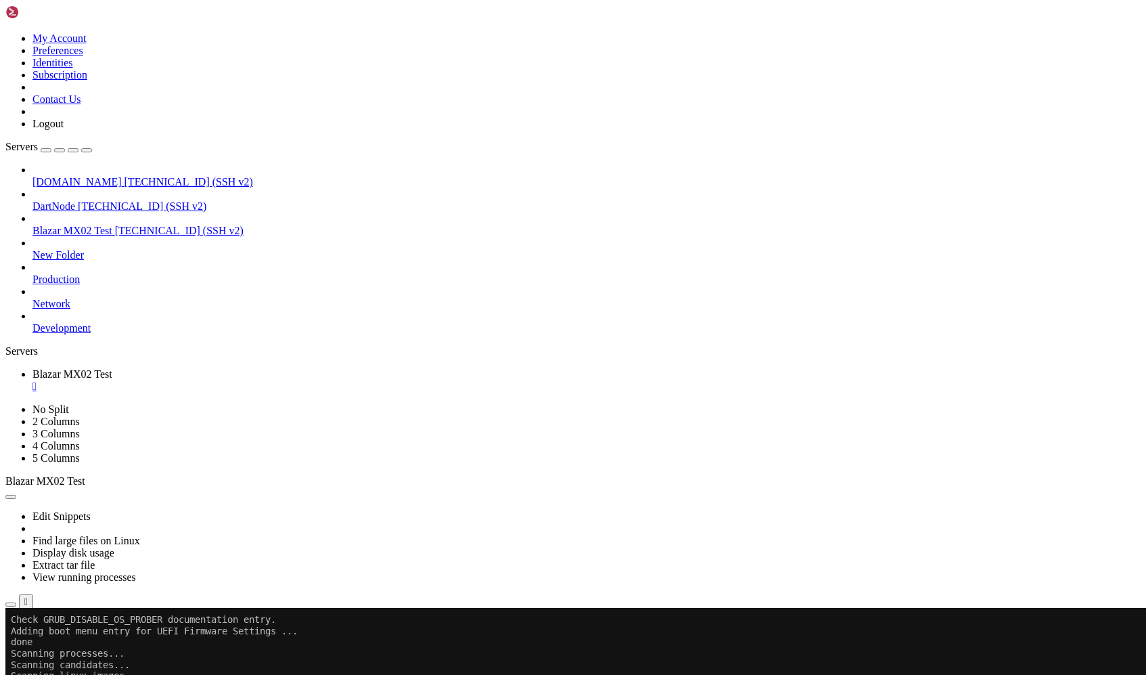
scroll to position [3756, 0]
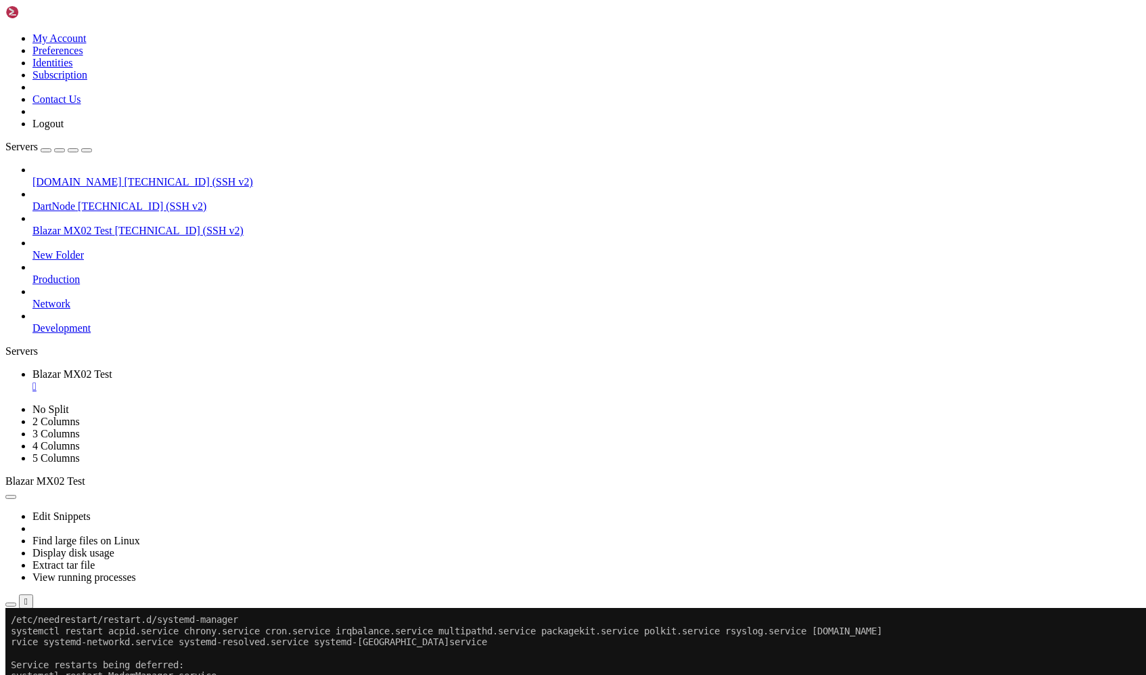
scroll to position [3936, 0]
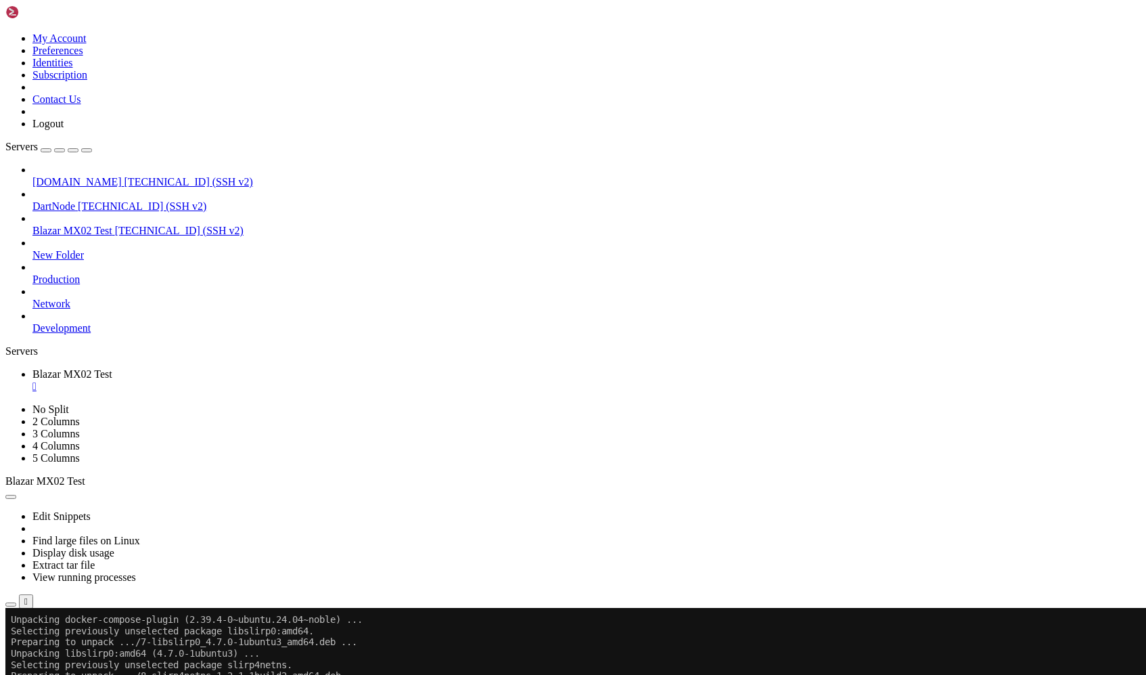
scroll to position [5005, 0]
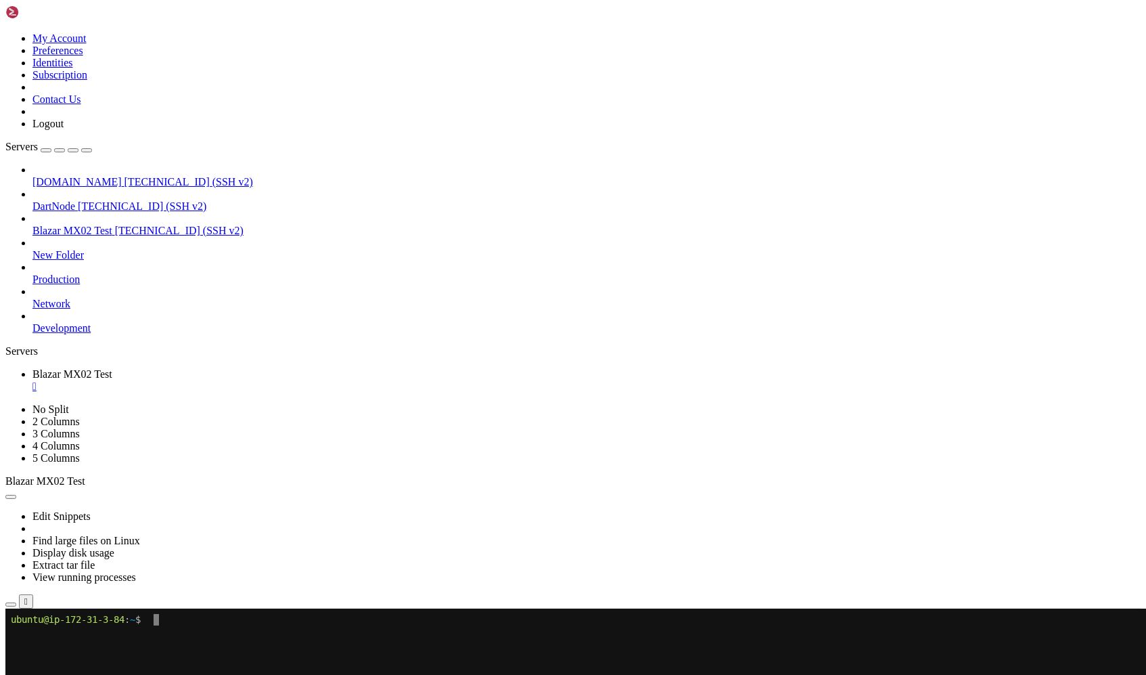
scroll to position [0, 0]
click at [280, 380] on div "" at bounding box center [586, 386] width 1108 height 12
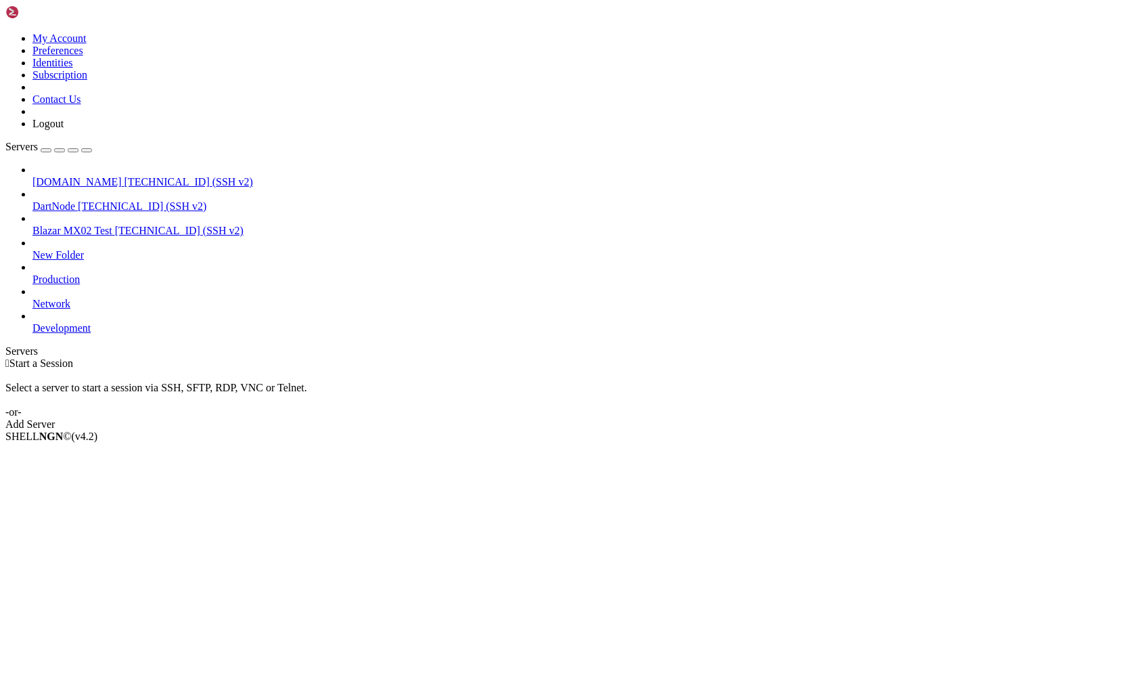
click at [91, 225] on span "Blazar MX02 Test" at bounding box center [72, 231] width 80 height 12
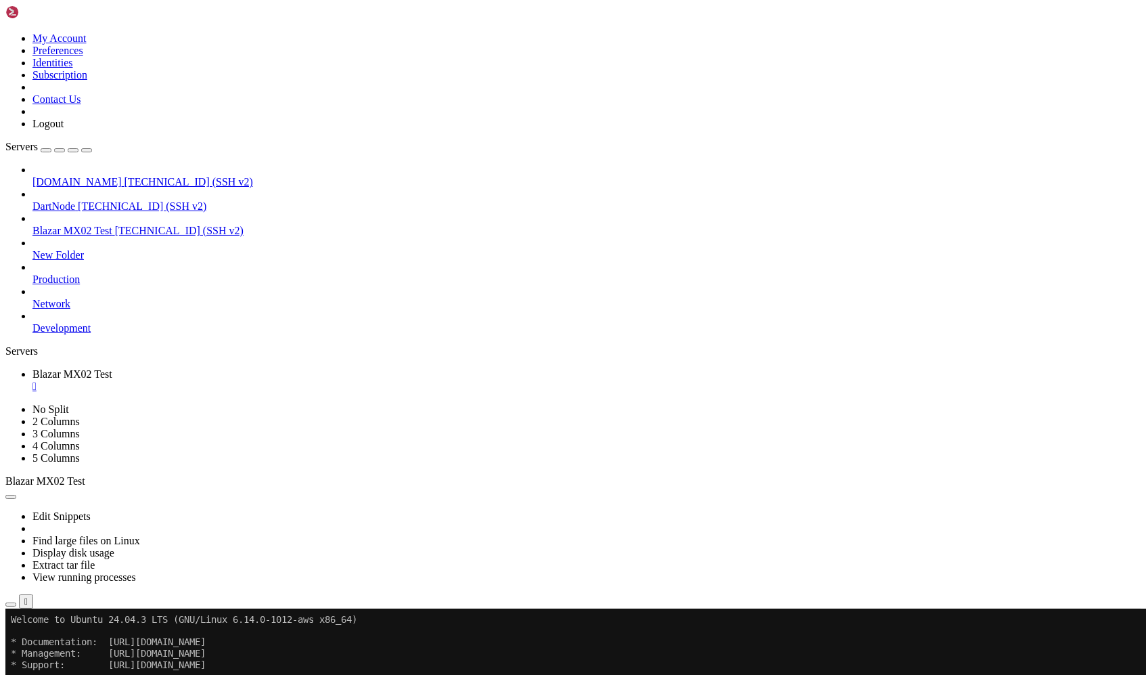
scroll to position [122, 0]
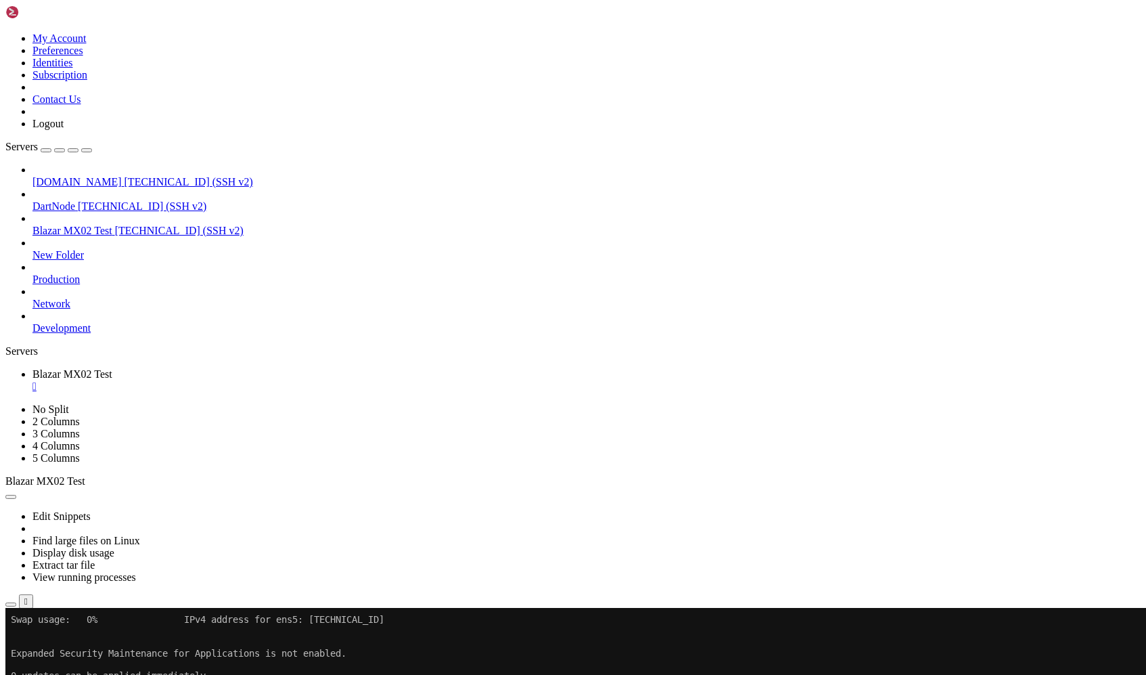
drag, startPoint x: 291, startPoint y: 1159, endPoint x: 24, endPoint y: 1142, distance: 267.1
drag, startPoint x: 298, startPoint y: 1158, endPoint x: -5, endPoint y: 853, distance: 429.6
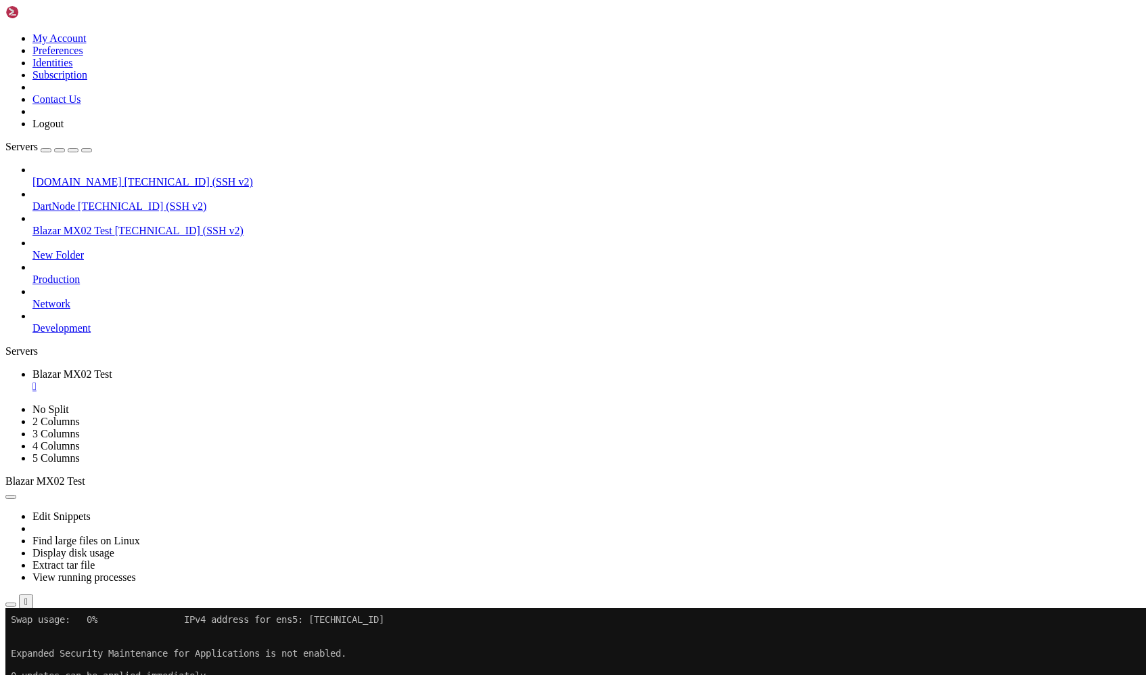
scroll to position [123, 0]
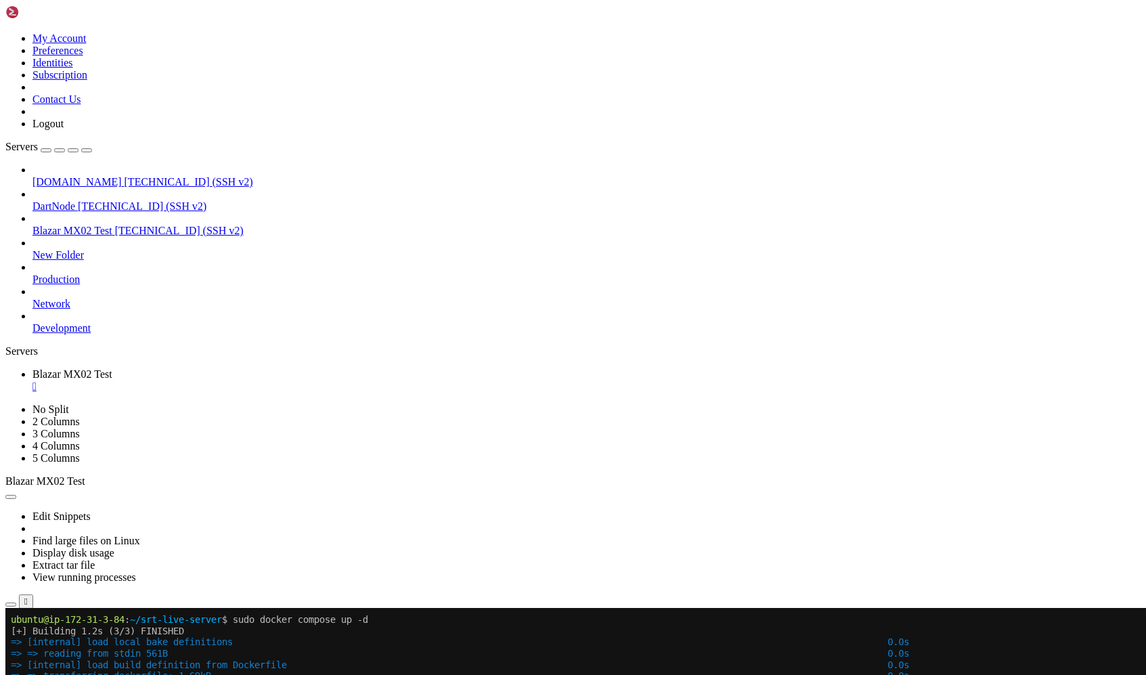
scroll to position [370, 0]
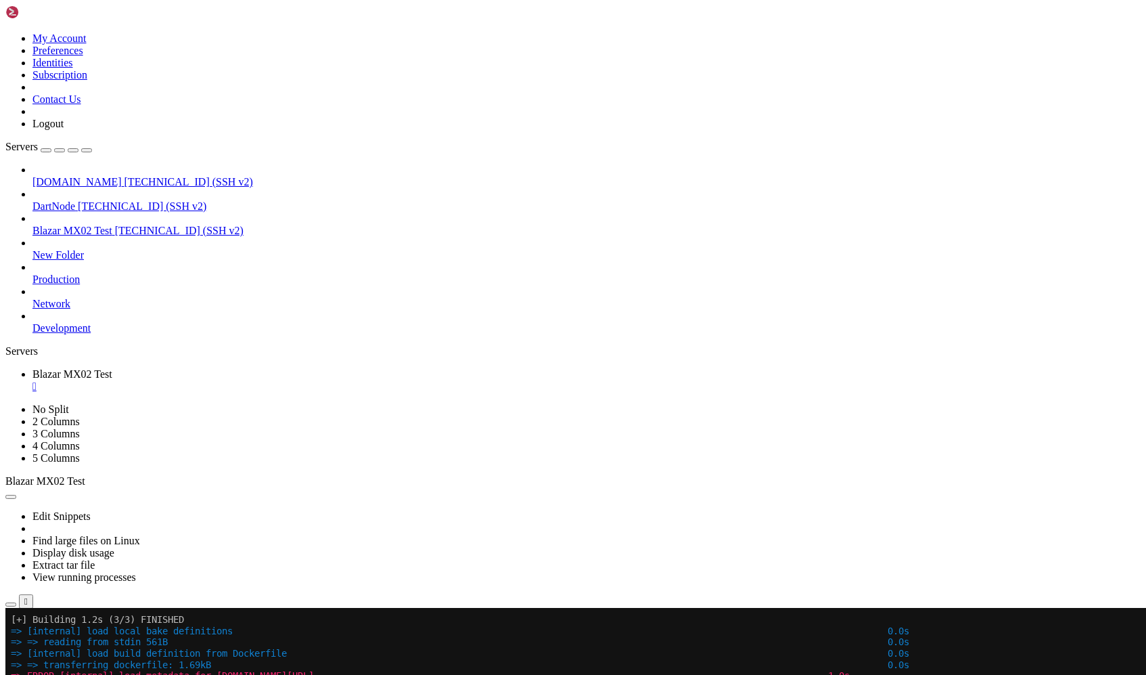
drag, startPoint x: 368, startPoint y: 1093, endPoint x: 462, endPoint y: 1093, distance: 94.0
click at [521, 656] on div "SHELL NGN © (v 4.2 ) [TECHNICAL_ID] Connected" at bounding box center [572, 638] width 1135 height 37
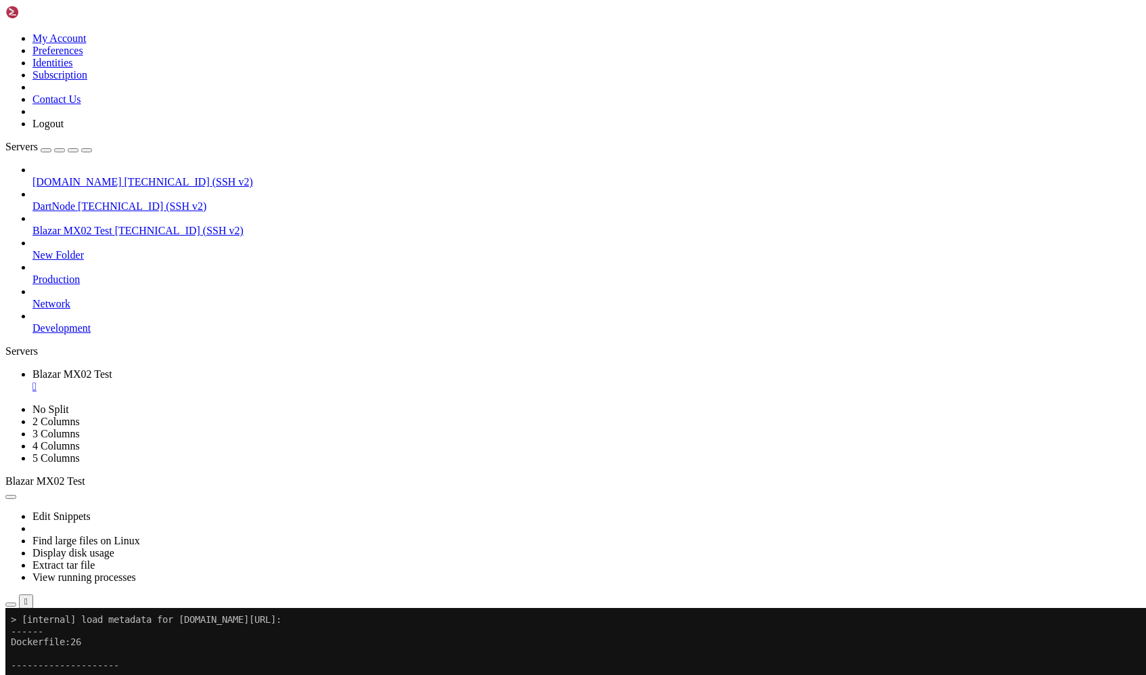
scroll to position [482, 0]
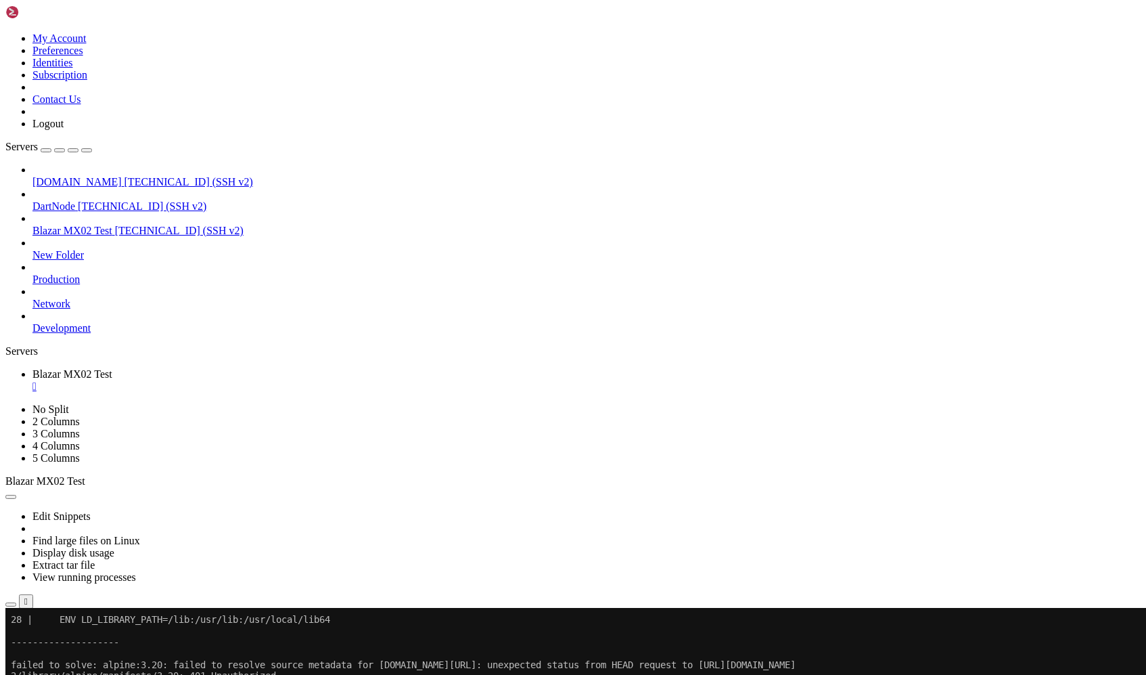
scroll to position [606, 0]
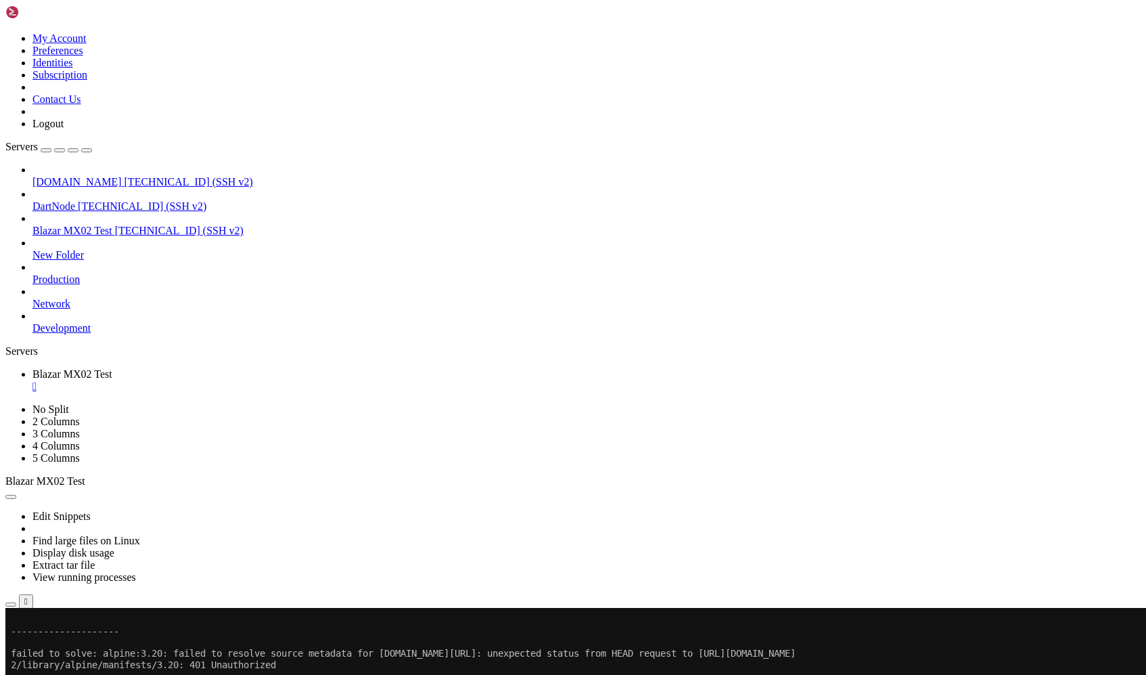
scroll to position [617, 0]
drag, startPoint x: 503, startPoint y: 1037, endPoint x: 129, endPoint y: 1034, distance: 374.8
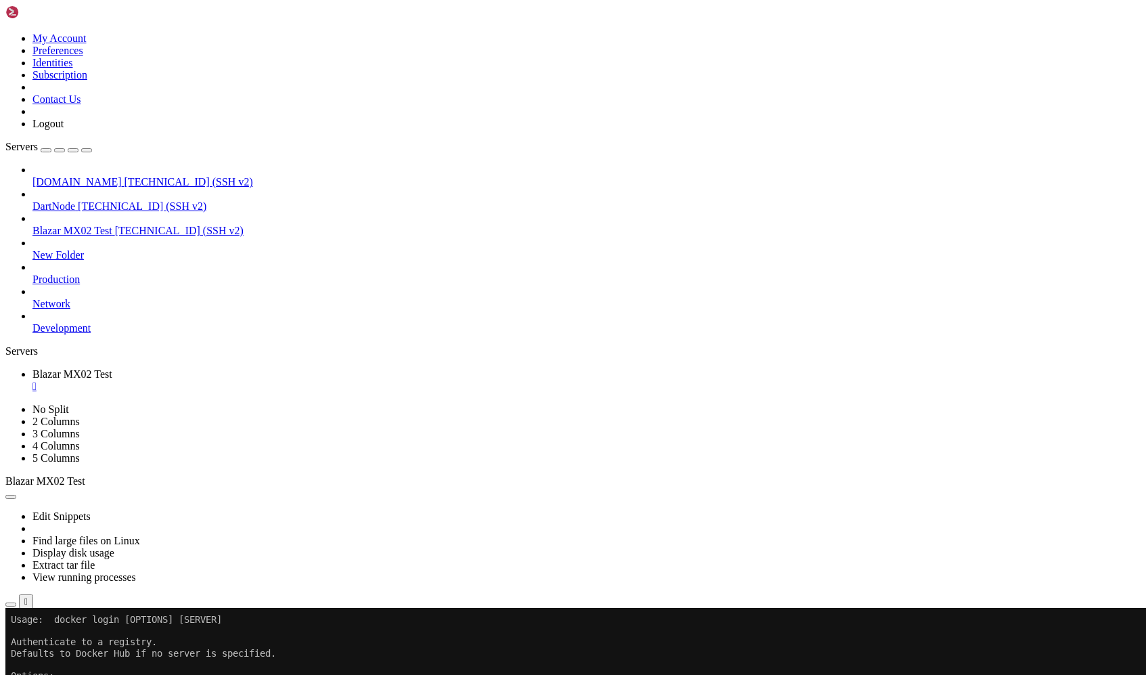
scroll to position [944, 0]
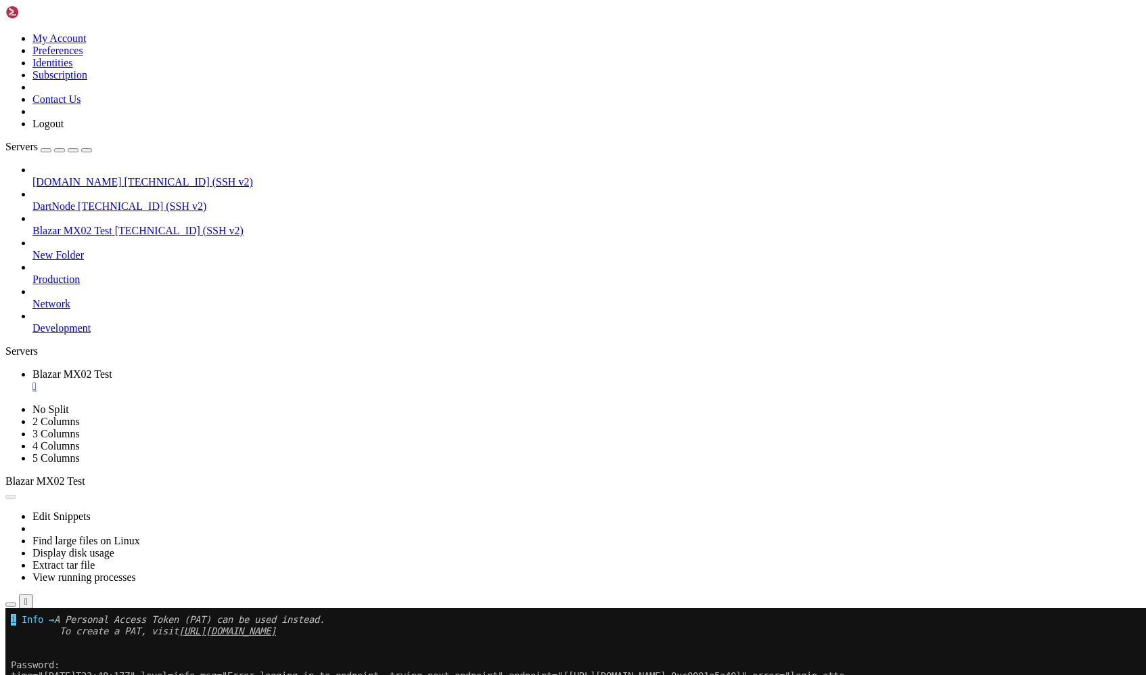
scroll to position [955, 0]
